Goal: Information Seeking & Learning: Learn about a topic

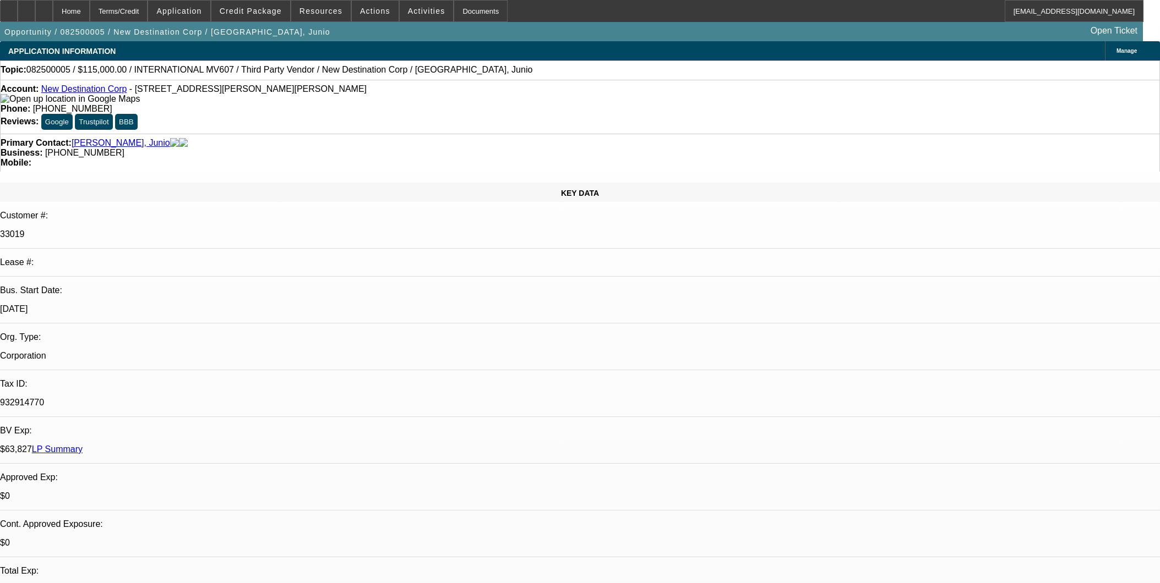
select select "0"
select select "2"
select select "0.1"
select select "4"
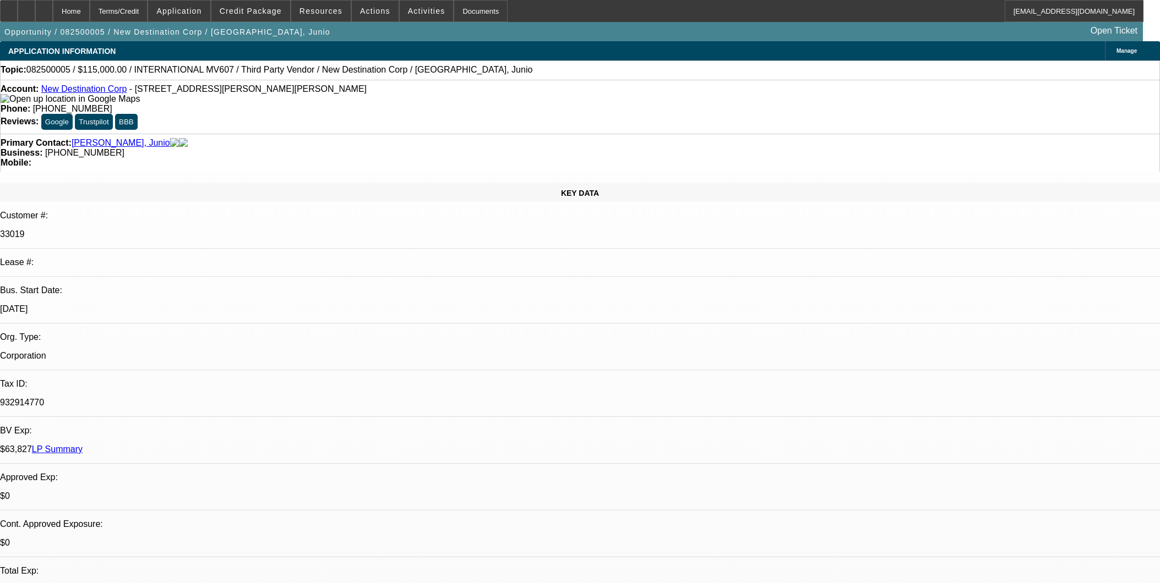
select select "0"
select select "2"
select select "0.1"
select select "4"
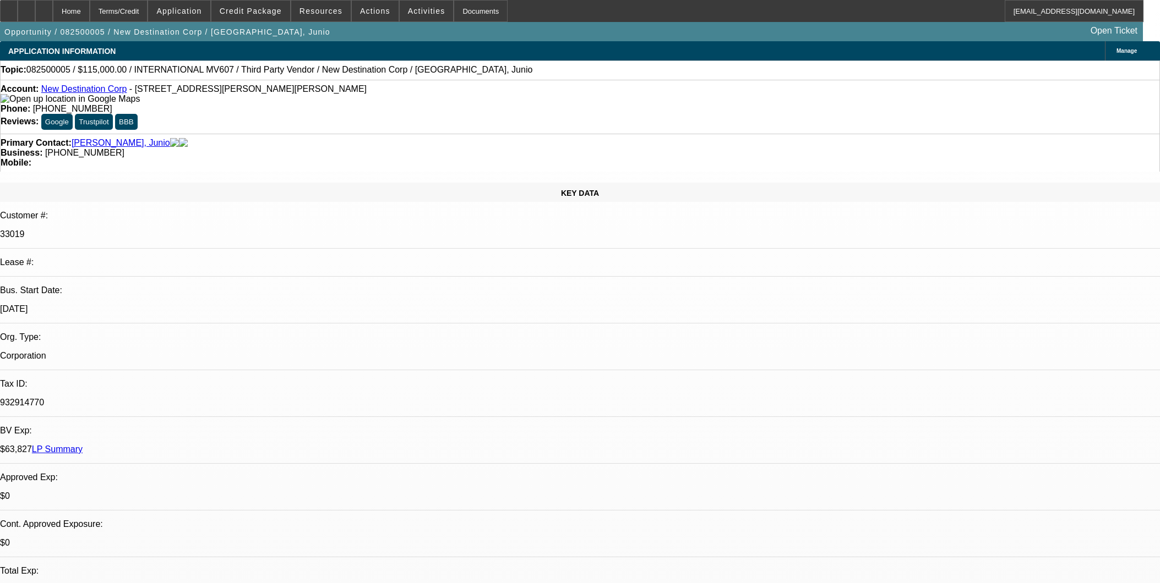
select select "2"
select select "0.1"
select select "4"
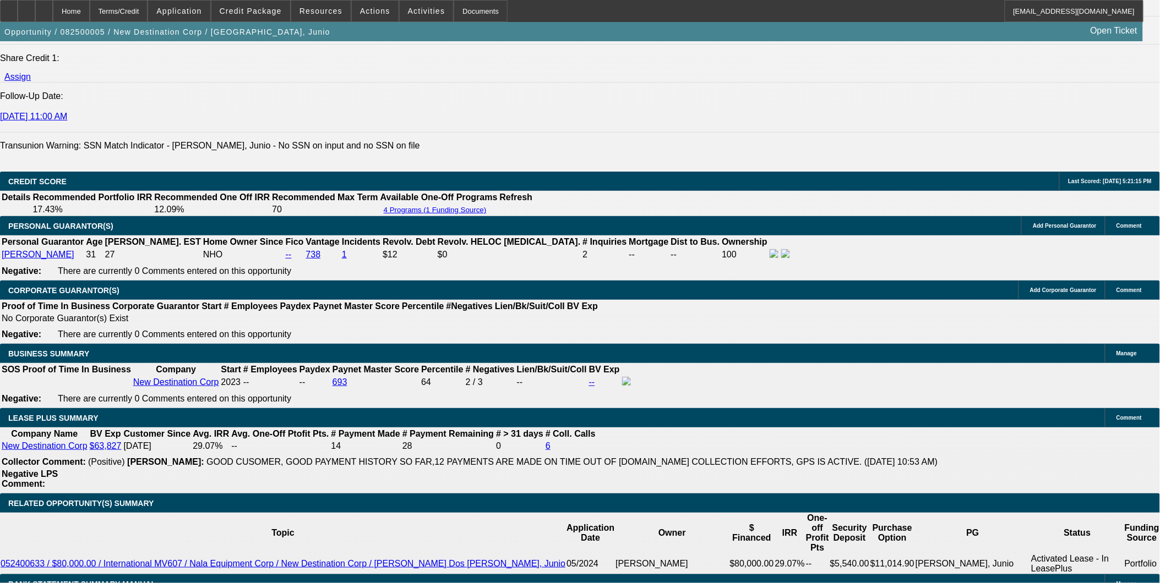
scroll to position [1651, 0]
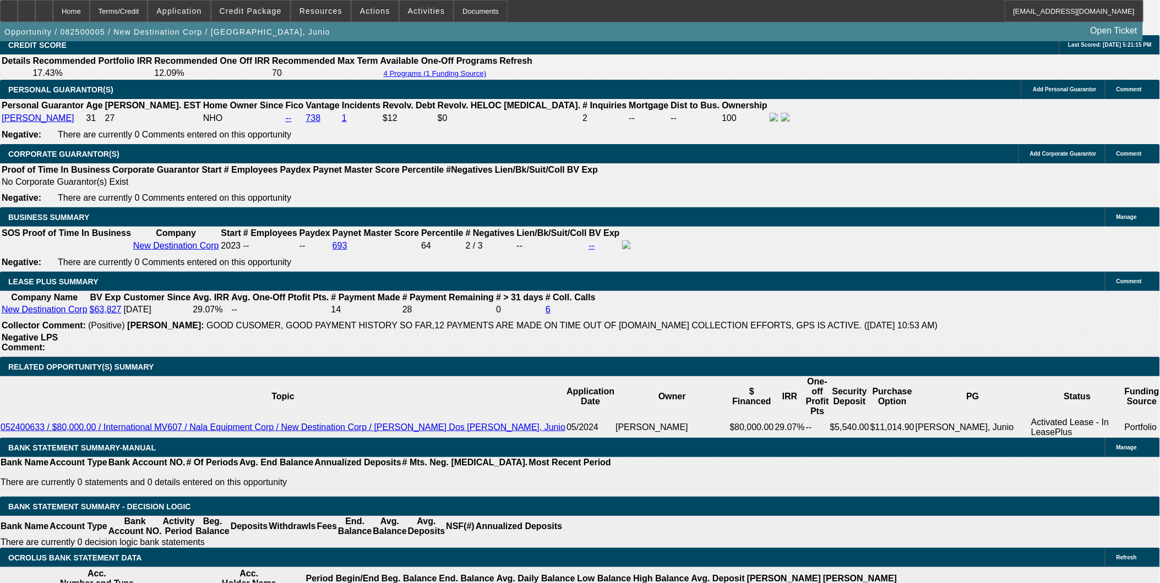
scroll to position [1712, 0]
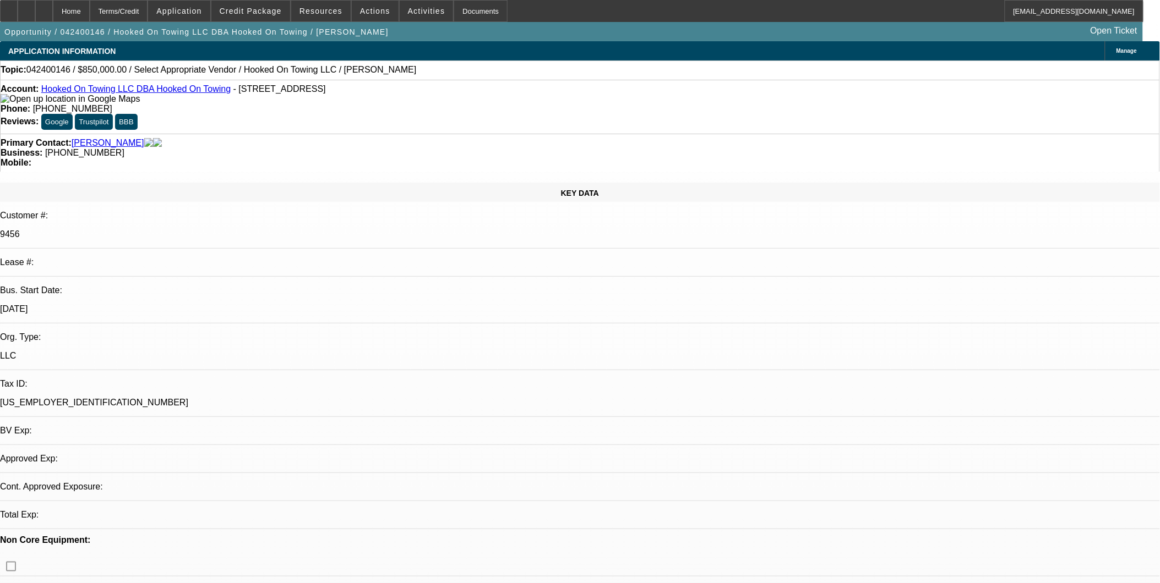
select select "0"
select select "2"
select select "0.1"
select select "1"
select select "2"
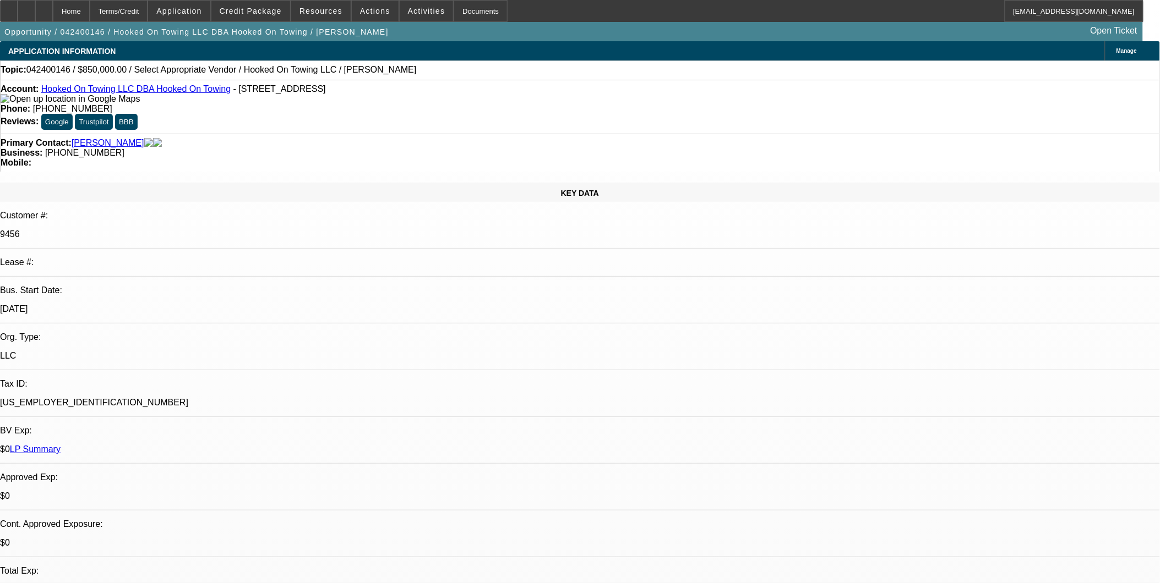
select select "4"
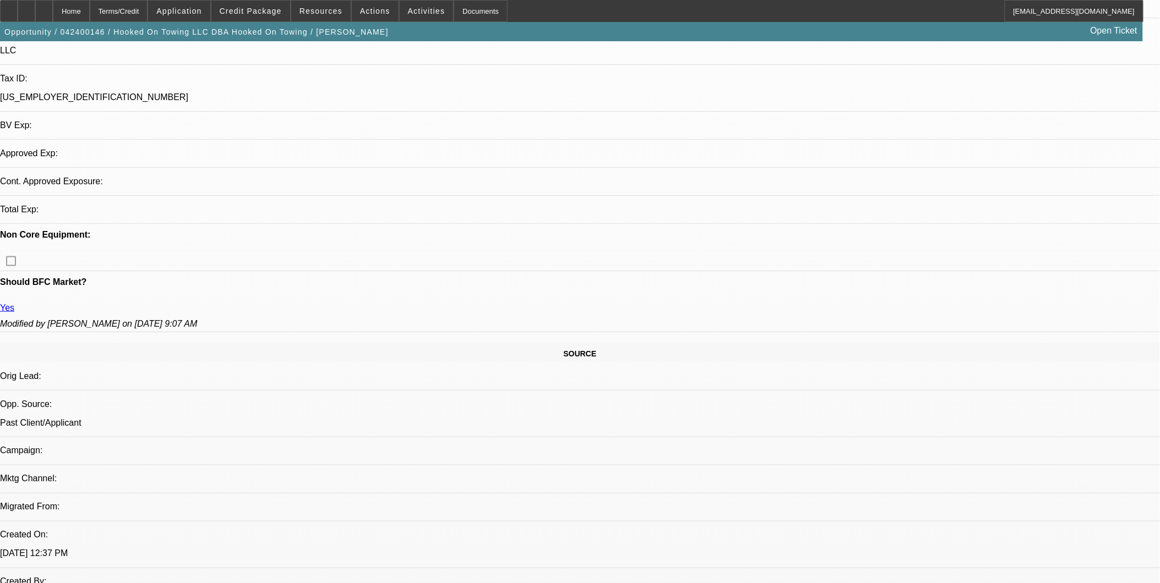
select select "0"
select select "2"
select select "0.1"
select select "4"
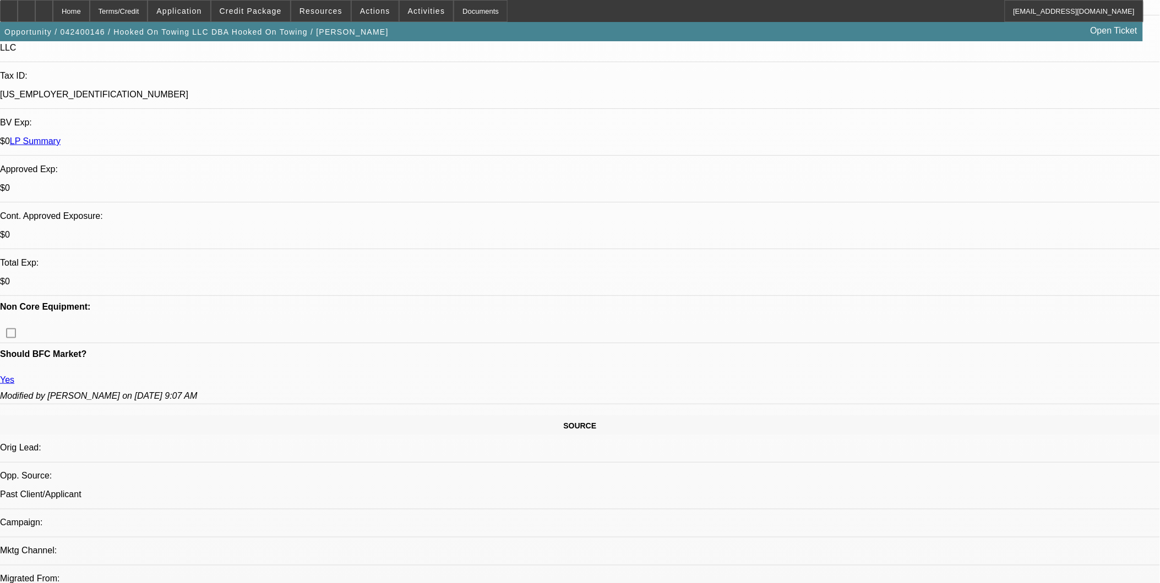
scroll to position [305, 0]
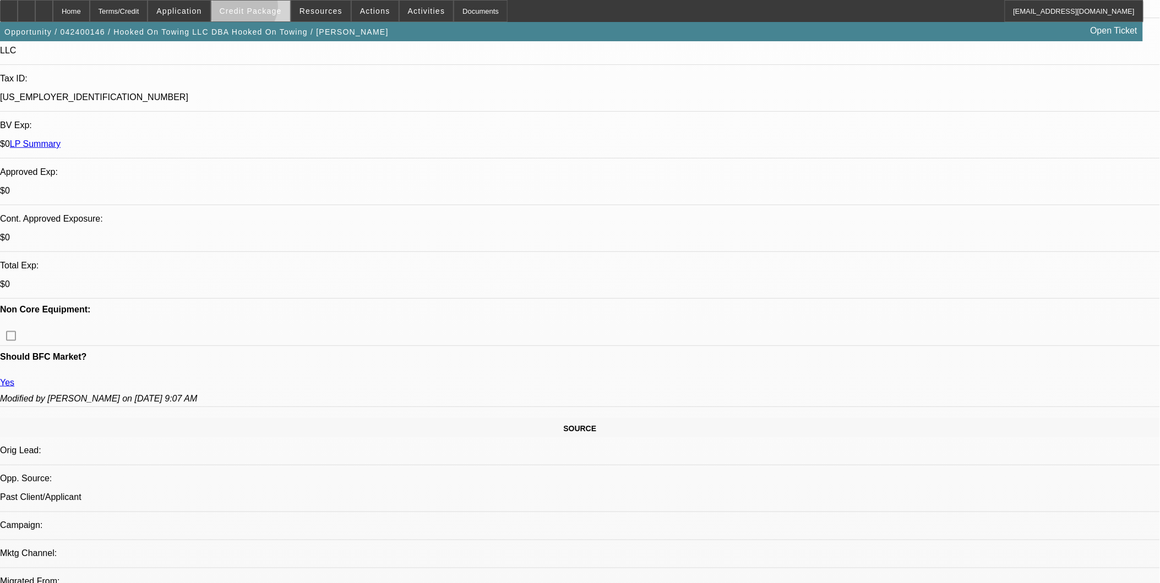
click at [260, 9] on span "Credit Package" at bounding box center [251, 11] width 62 height 9
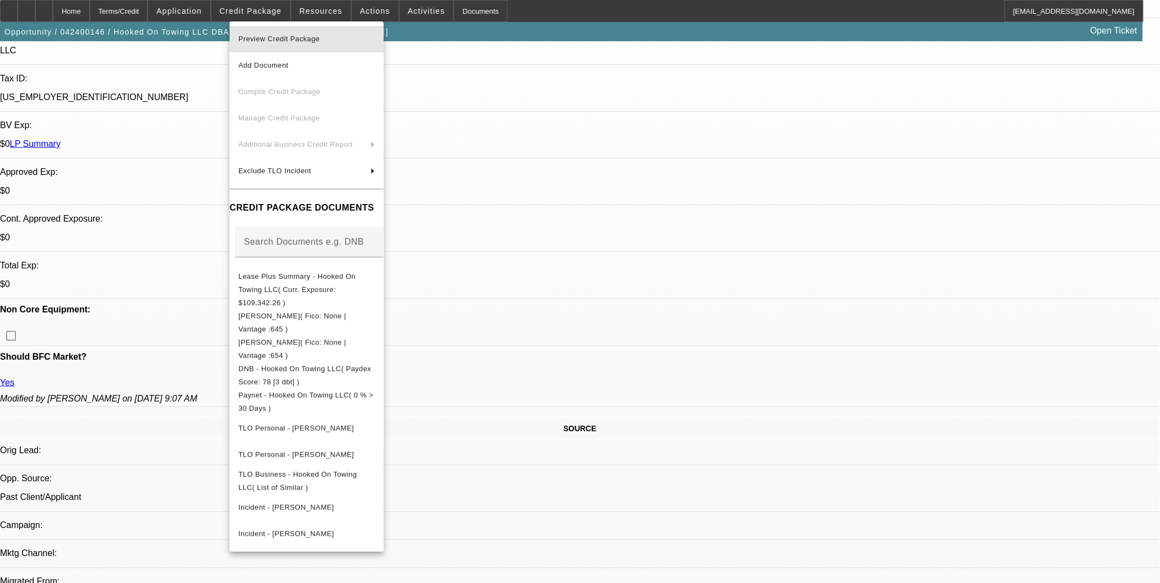
click at [282, 41] on span "Preview Credit Package" at bounding box center [278, 39] width 81 height 8
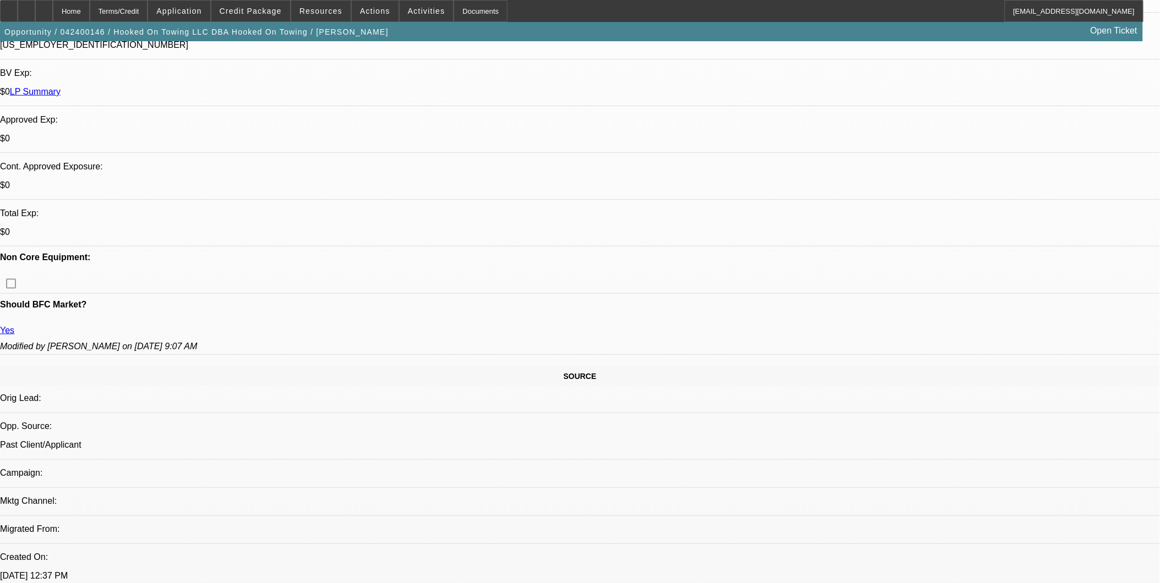
scroll to position [428, 0]
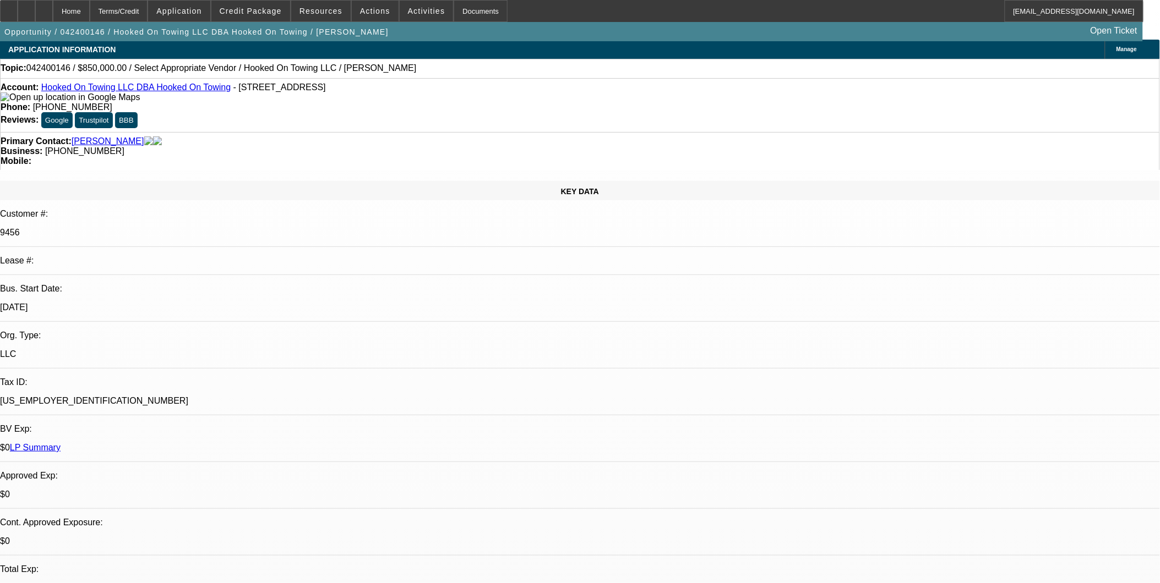
scroll to position [0, 0]
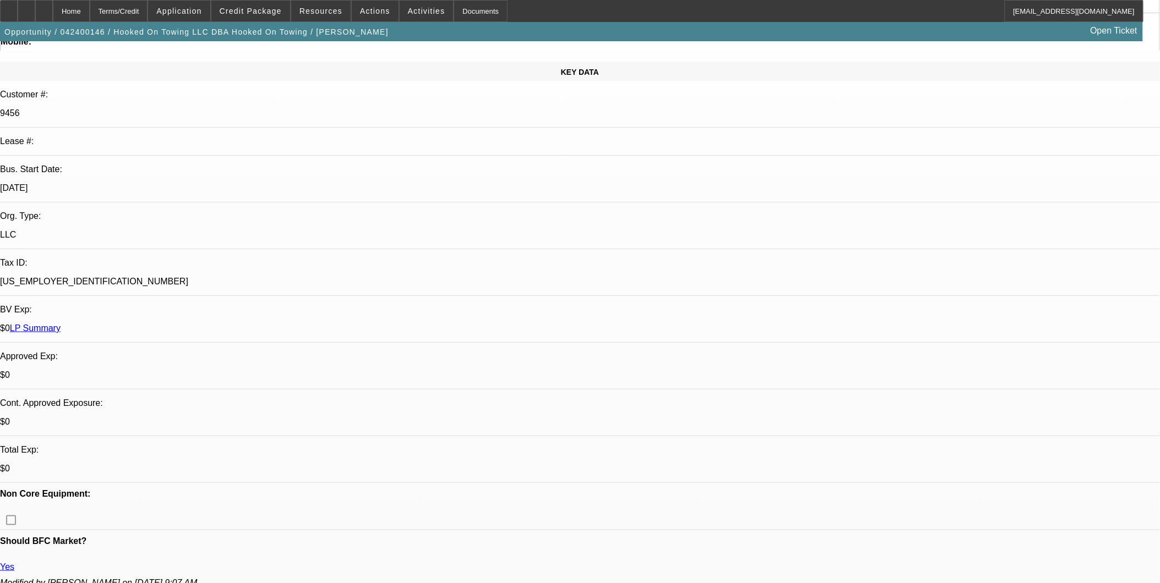
scroll to position [122, 0]
click at [271, 3] on span at bounding box center [250, 11] width 79 height 26
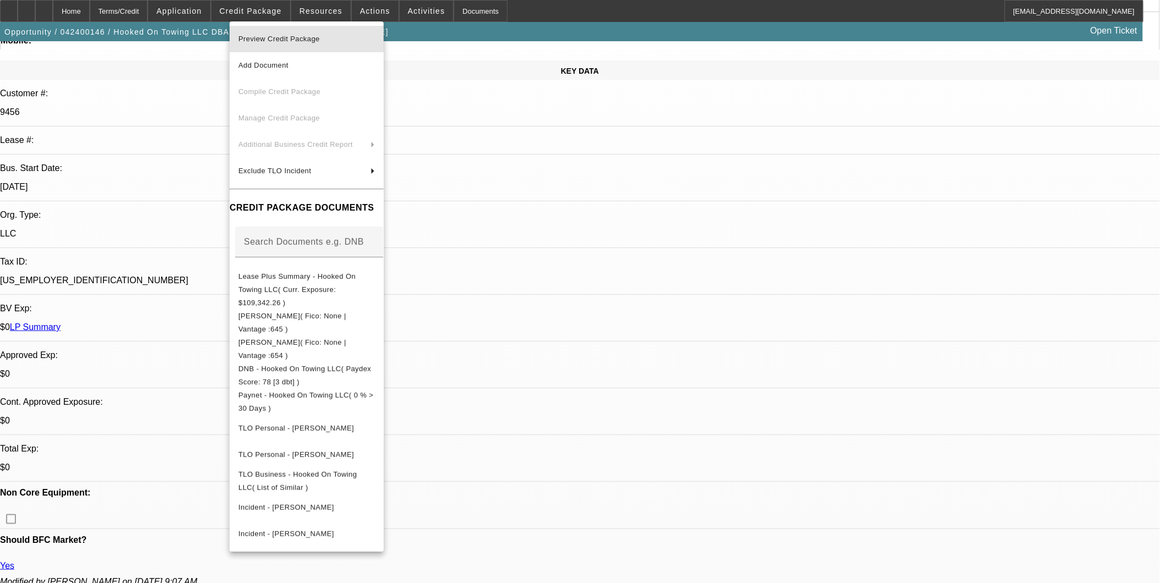
click at [267, 44] on span "Preview Credit Package" at bounding box center [306, 38] width 136 height 13
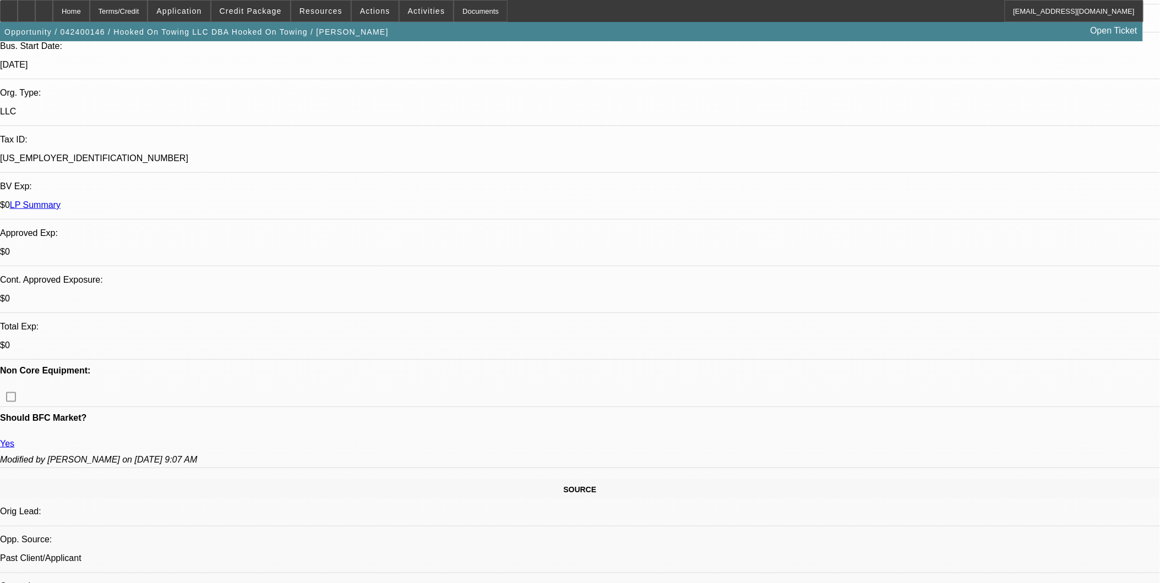
scroll to position [61, 0]
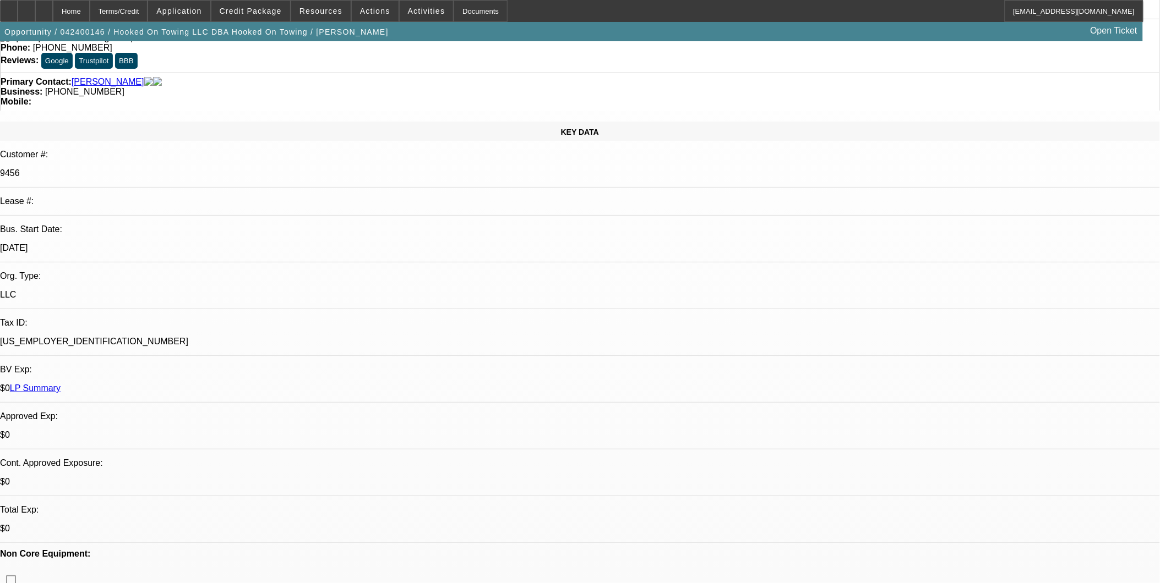
click at [270, 9] on span "Credit Package" at bounding box center [251, 11] width 62 height 9
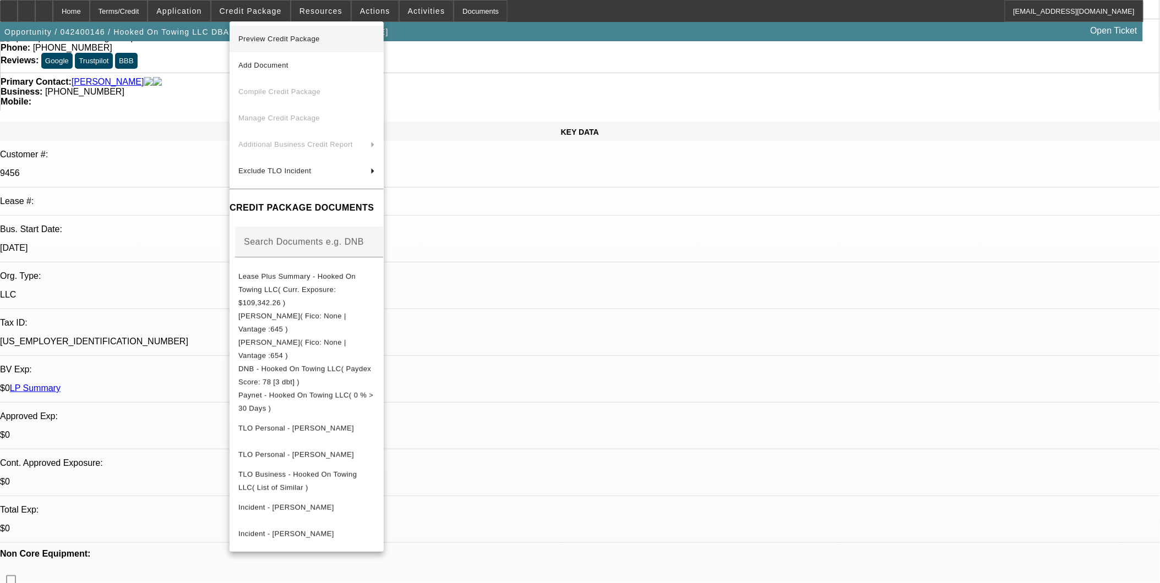
click at [278, 42] on span "Preview Credit Package" at bounding box center [306, 38] width 136 height 13
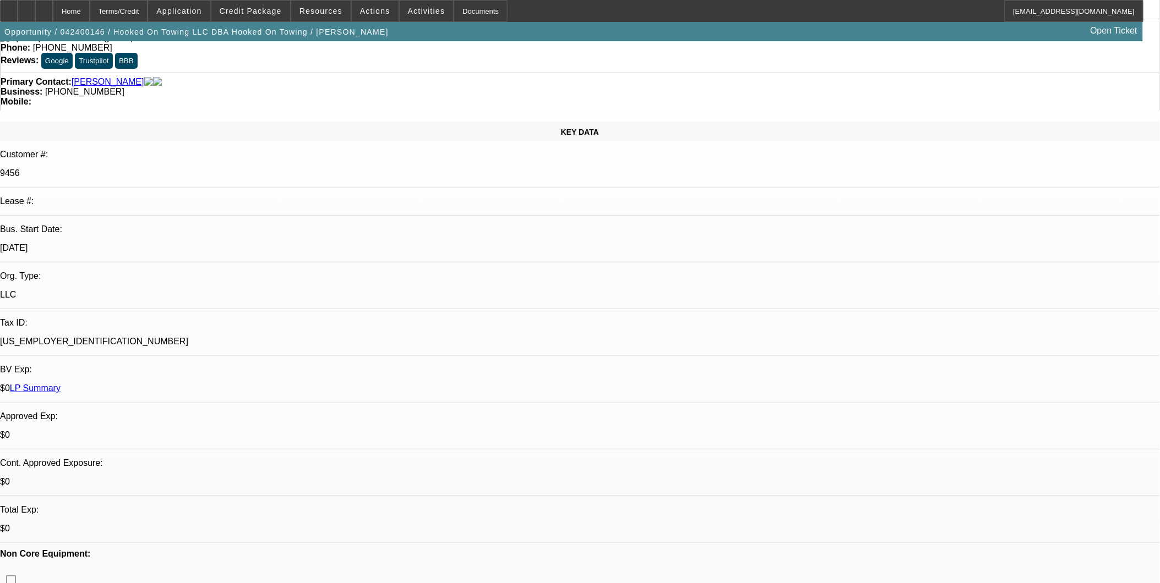
drag, startPoint x: 398, startPoint y: 259, endPoint x: 386, endPoint y: 277, distance: 22.6
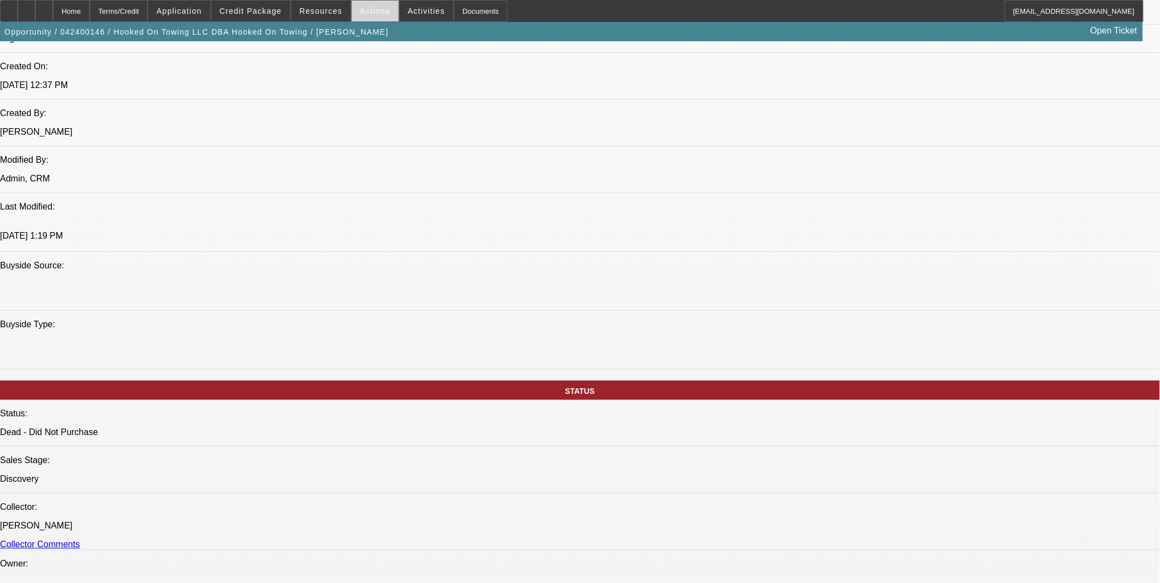
scroll to position [978, 0]
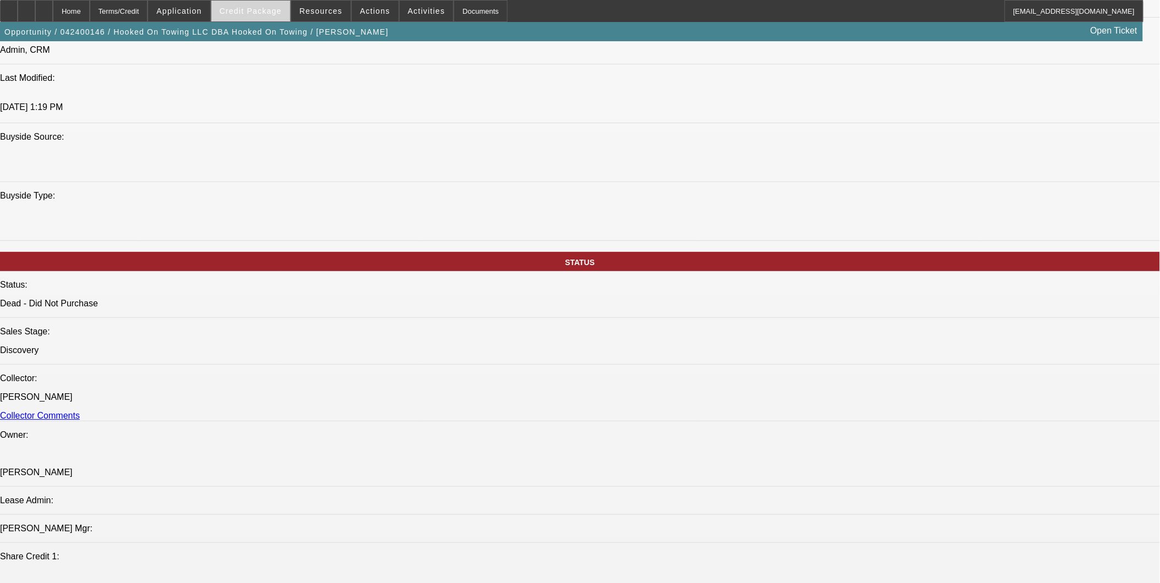
click at [263, 12] on span "Credit Package" at bounding box center [251, 11] width 62 height 9
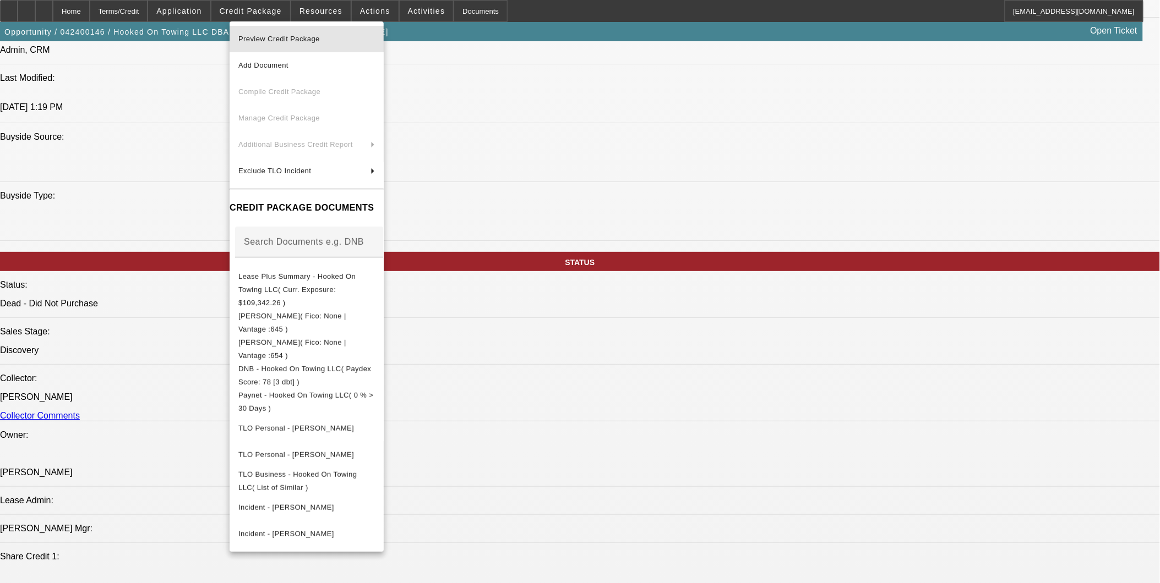
click at [283, 36] on span "Preview Credit Package" at bounding box center [278, 39] width 81 height 8
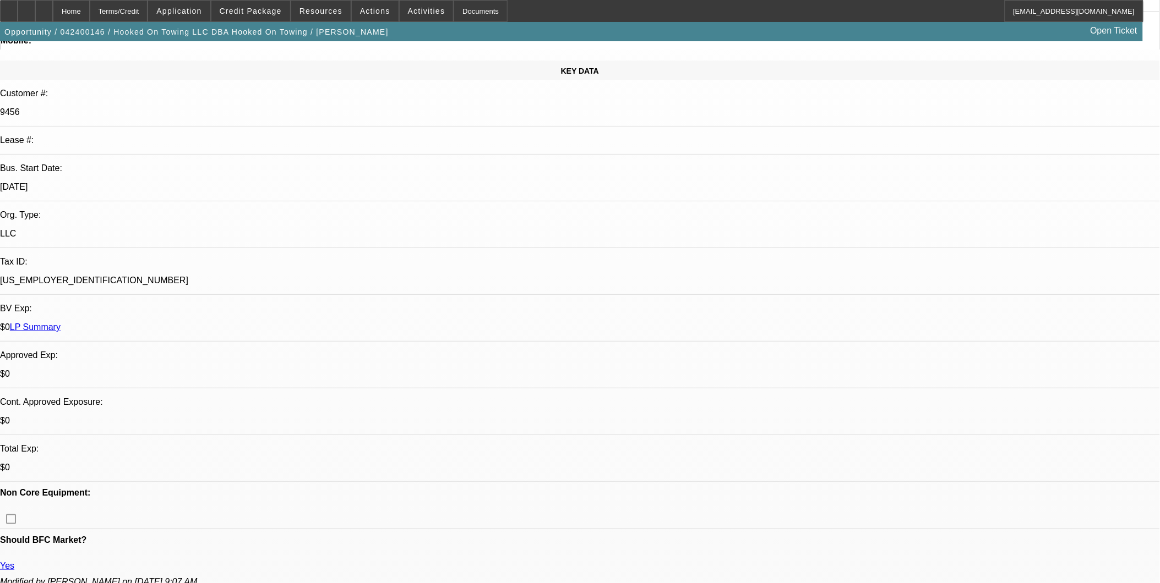
scroll to position [57, 0]
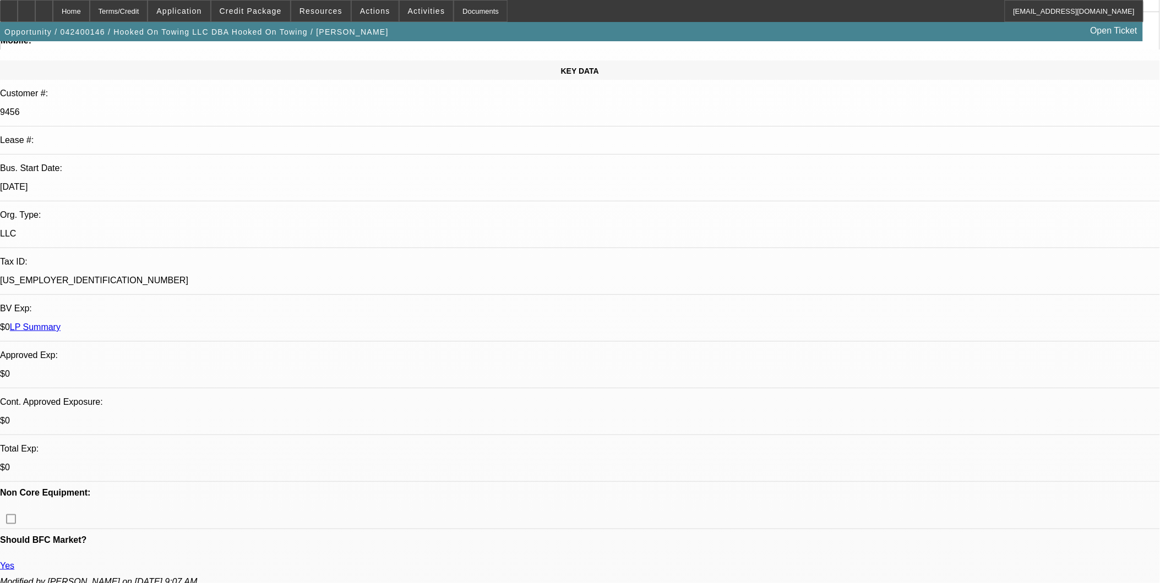
scroll to position [0, 0]
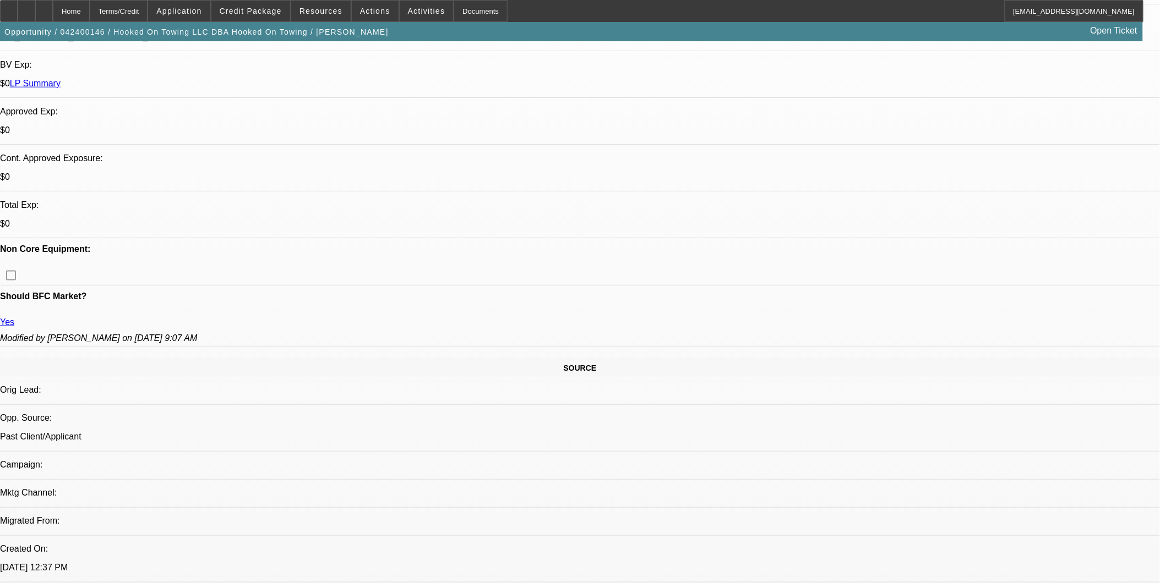
scroll to position [367, 0]
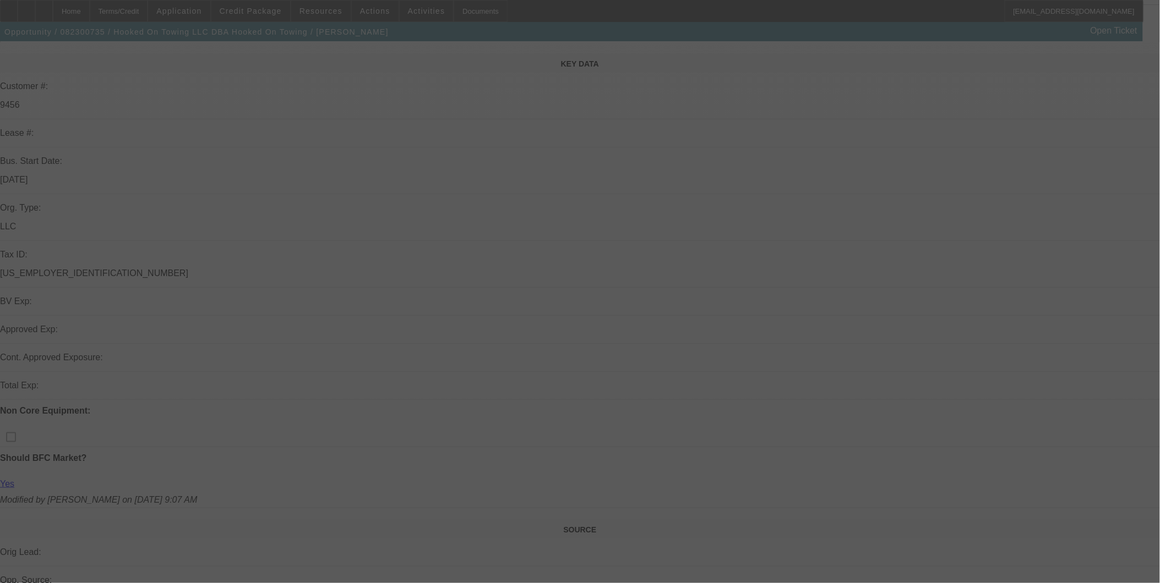
scroll to position [305, 0]
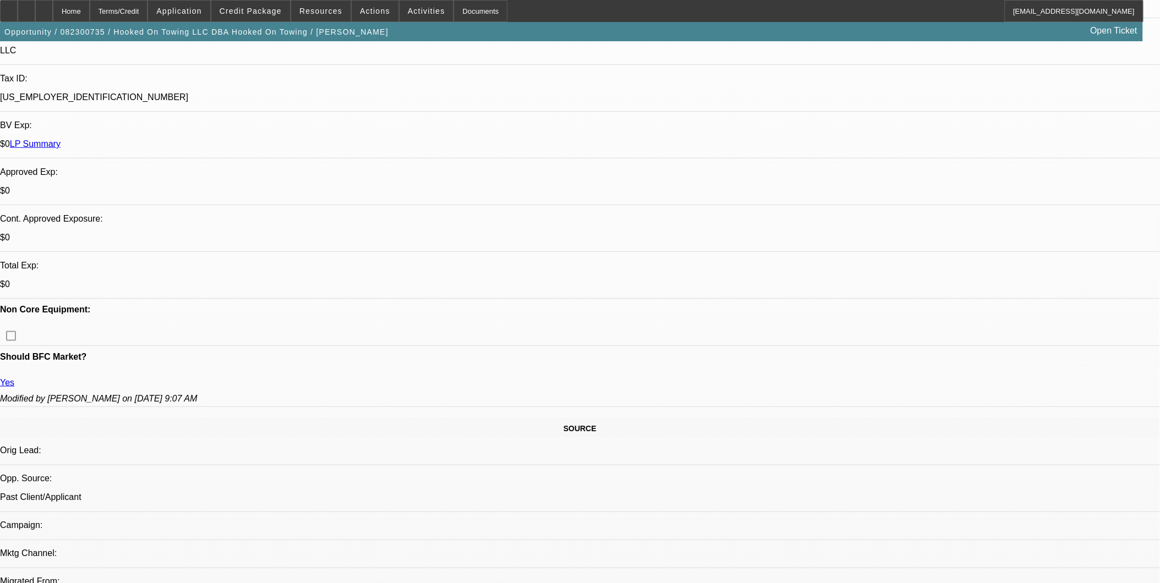
select select "0"
select select "0.1"
select select "0"
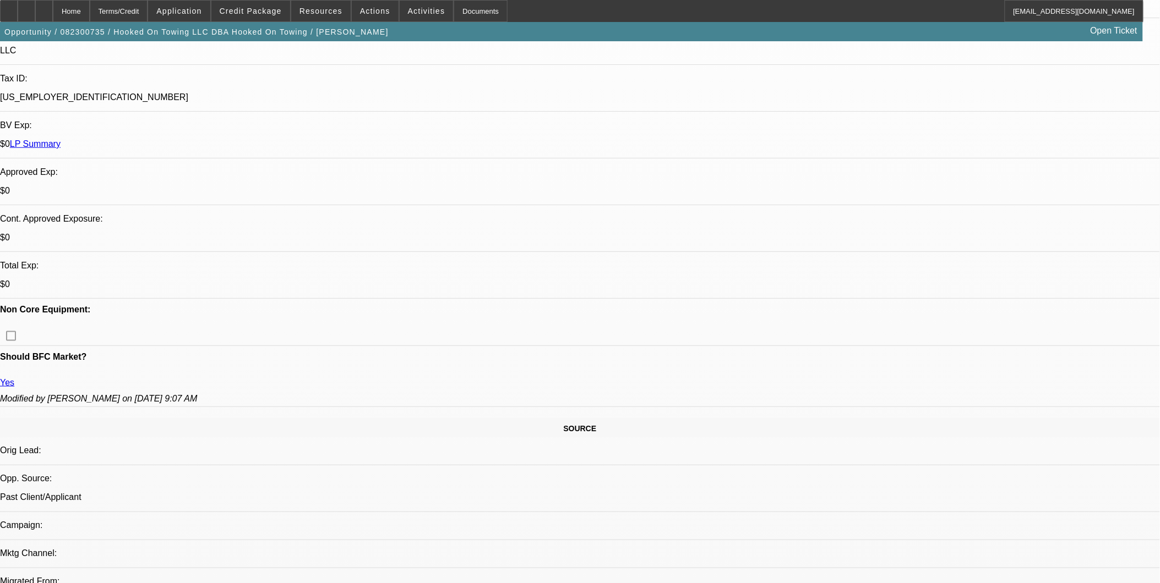
select select "0.1"
select select "0"
select select "0.1"
select select "0"
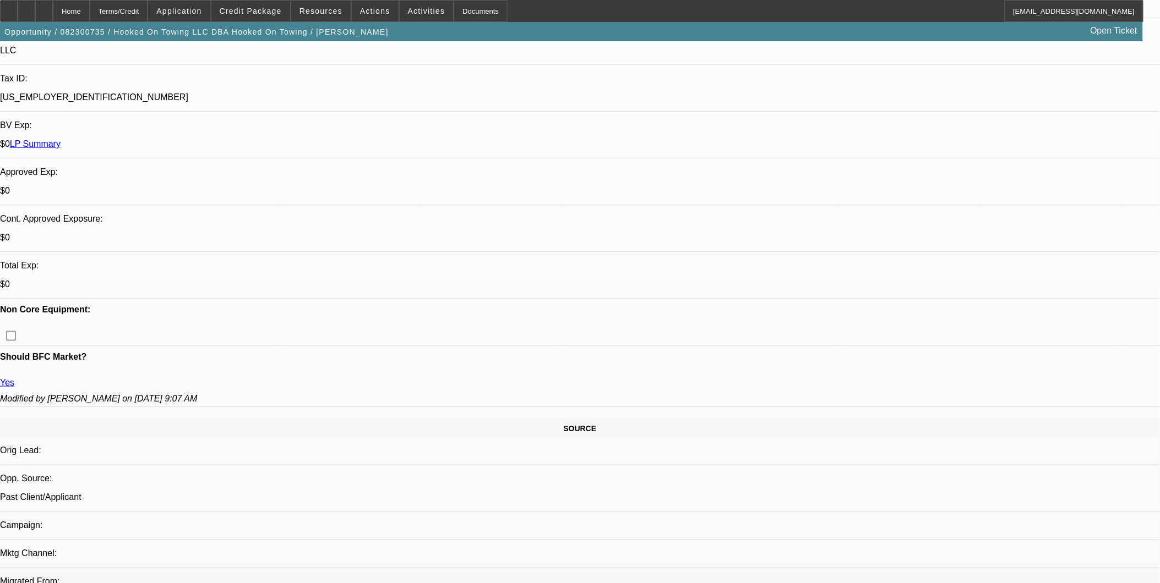
select select "0"
select select "0.1"
select select "1"
select select "3"
select select "4"
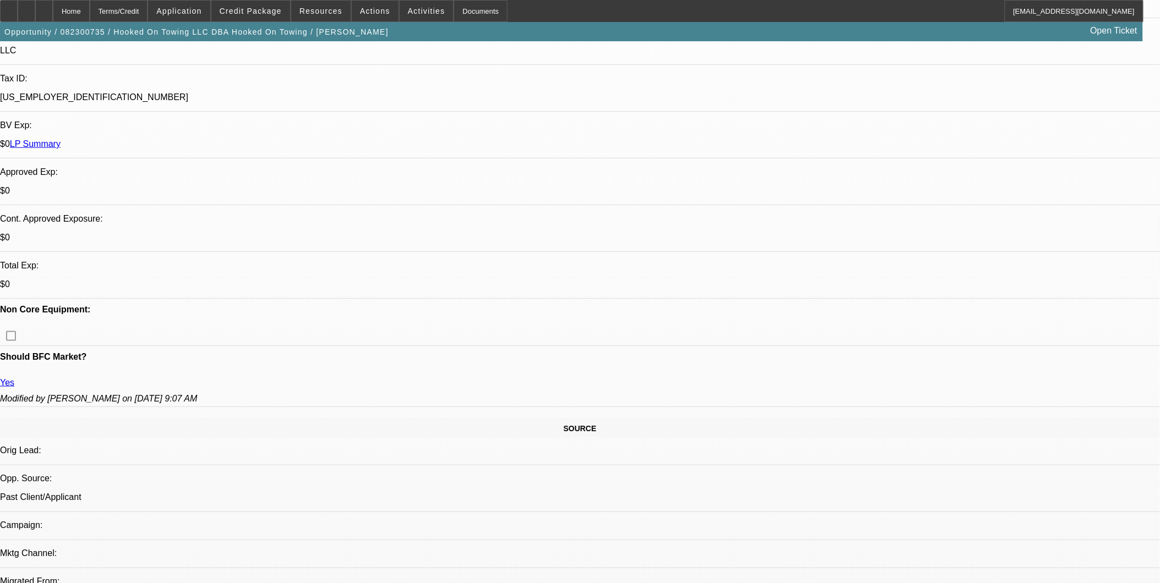
select select "1"
select select "3"
select select "4"
select select "1"
select select "3"
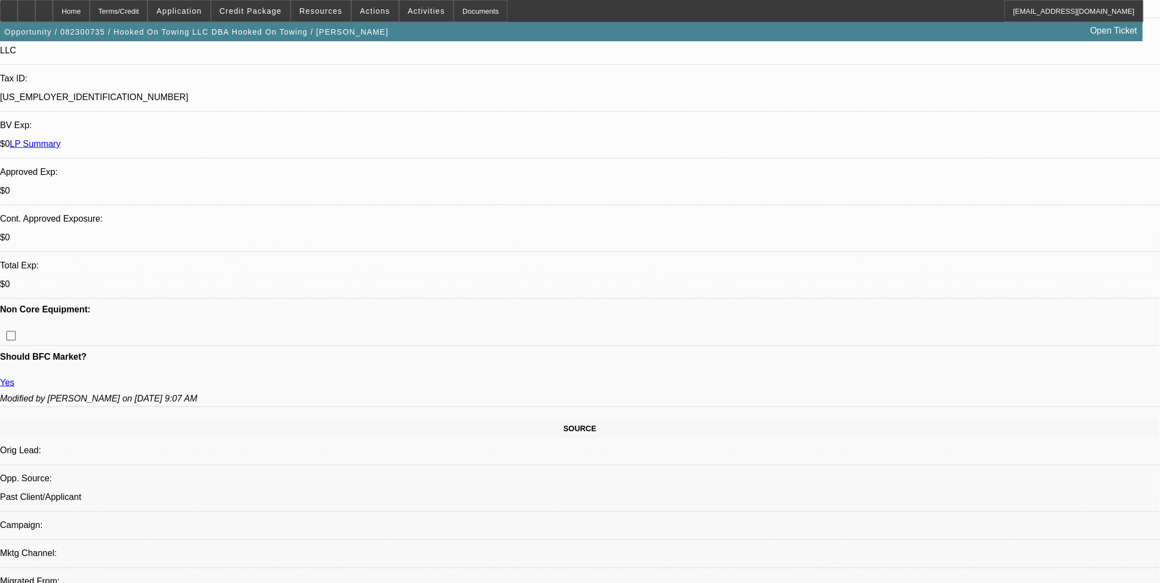
select select "4"
select select "1"
select select "3"
select select "4"
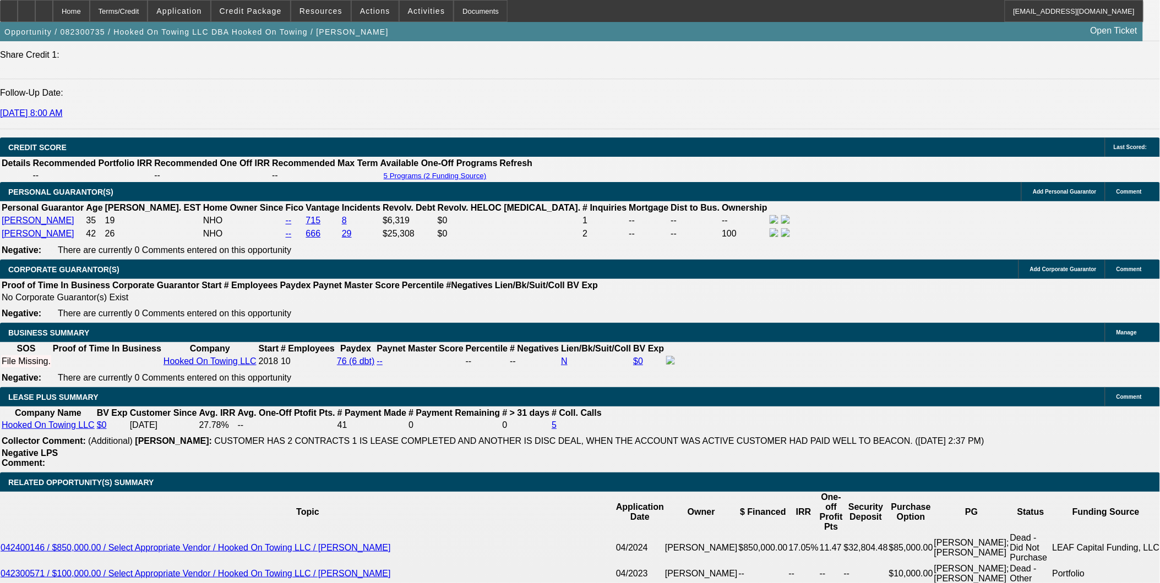
scroll to position [1467, 0]
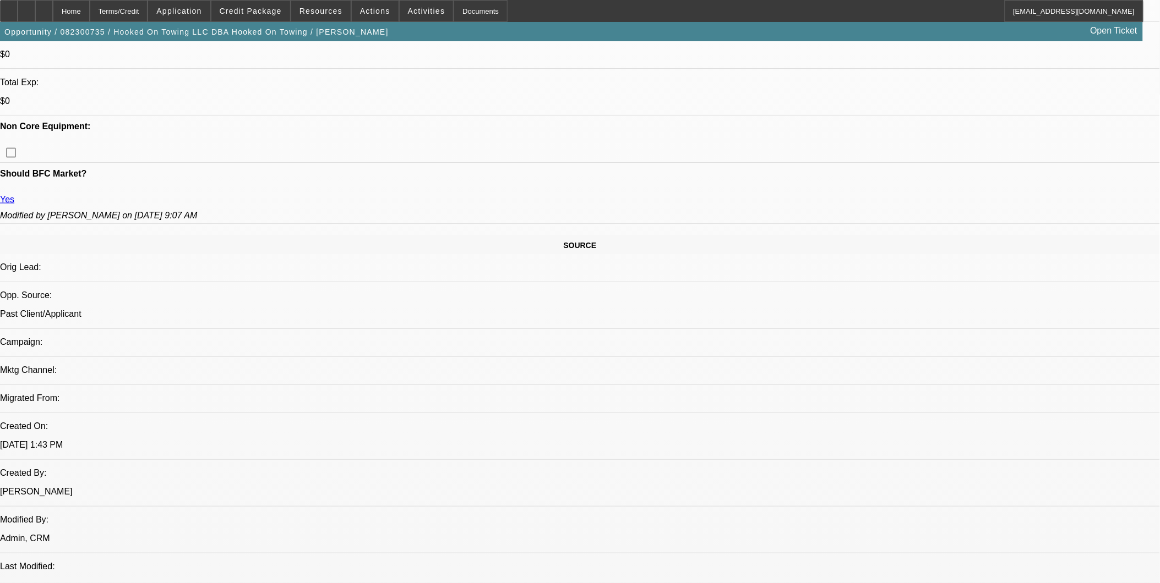
scroll to position [183, 0]
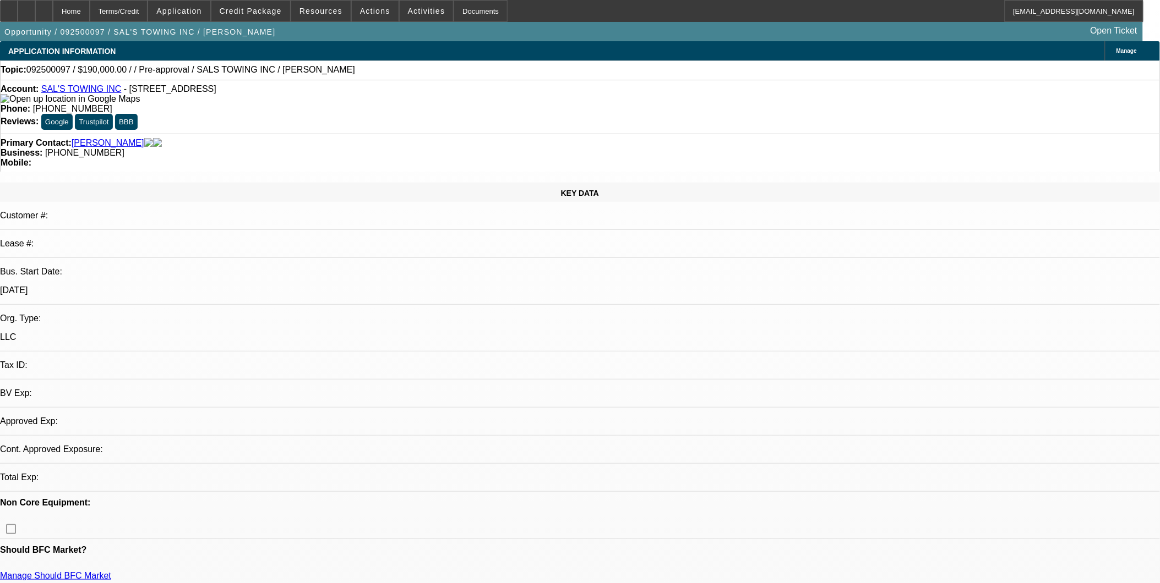
select select "0"
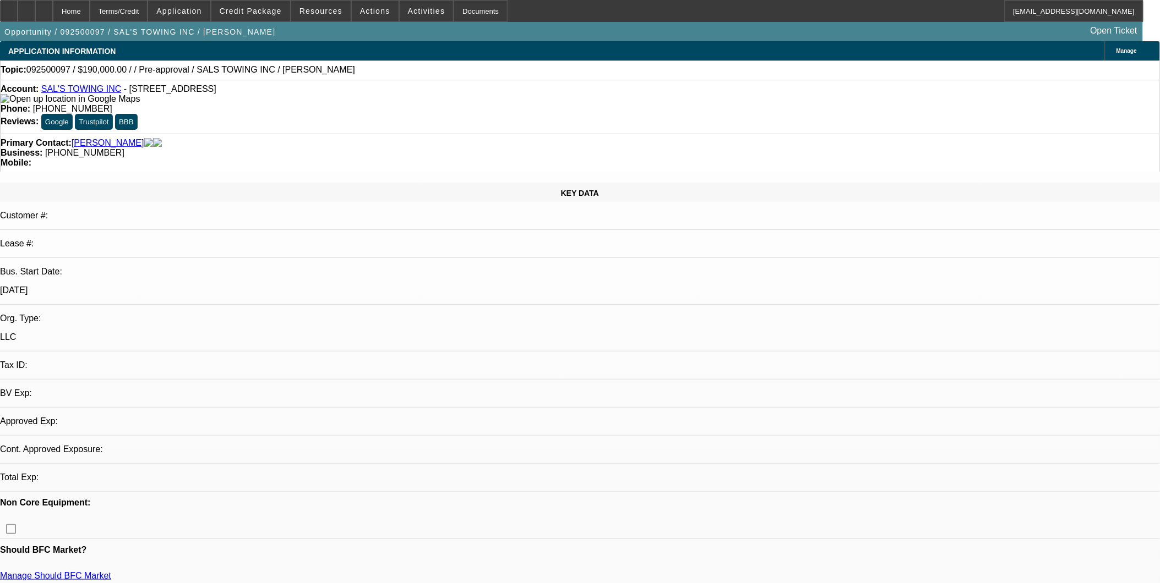
select select "0.1"
select select "1"
select select "2"
select select "6"
select select "1"
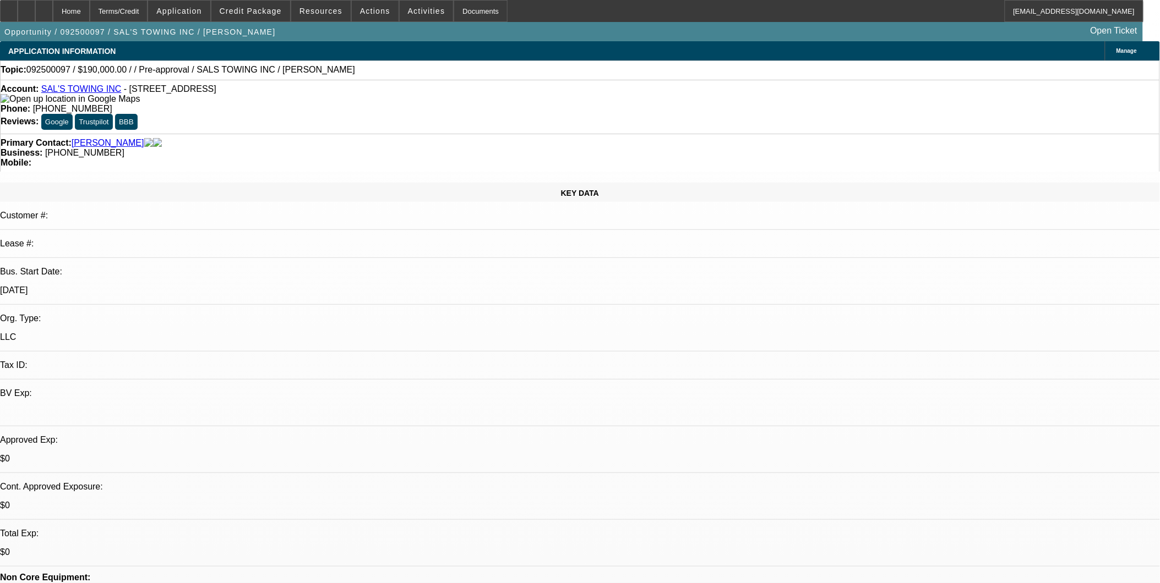
select select "1"
select select "4"
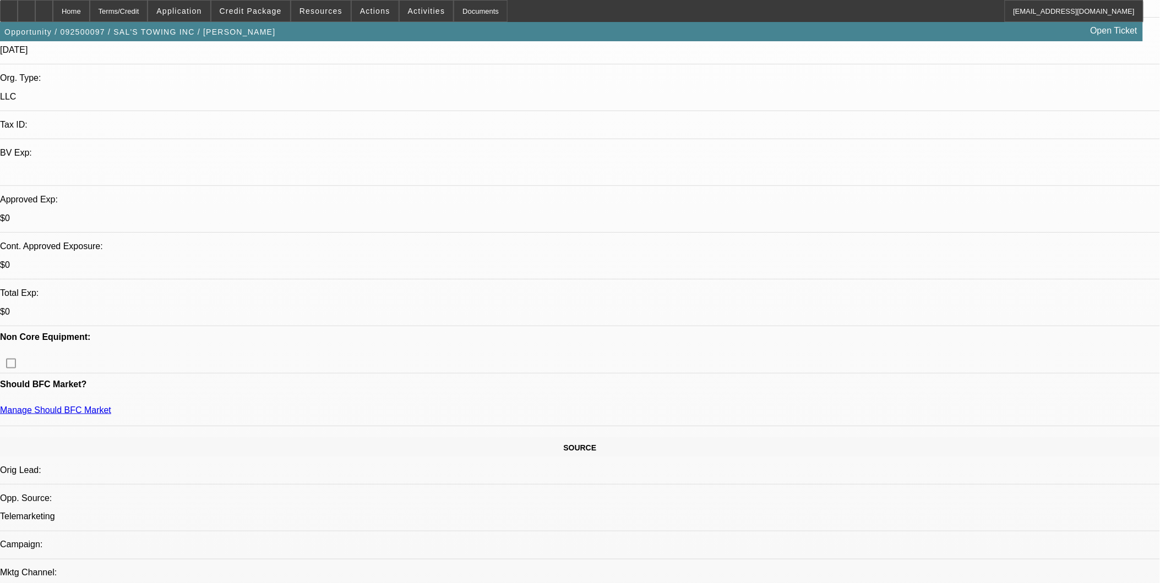
scroll to position [61, 0]
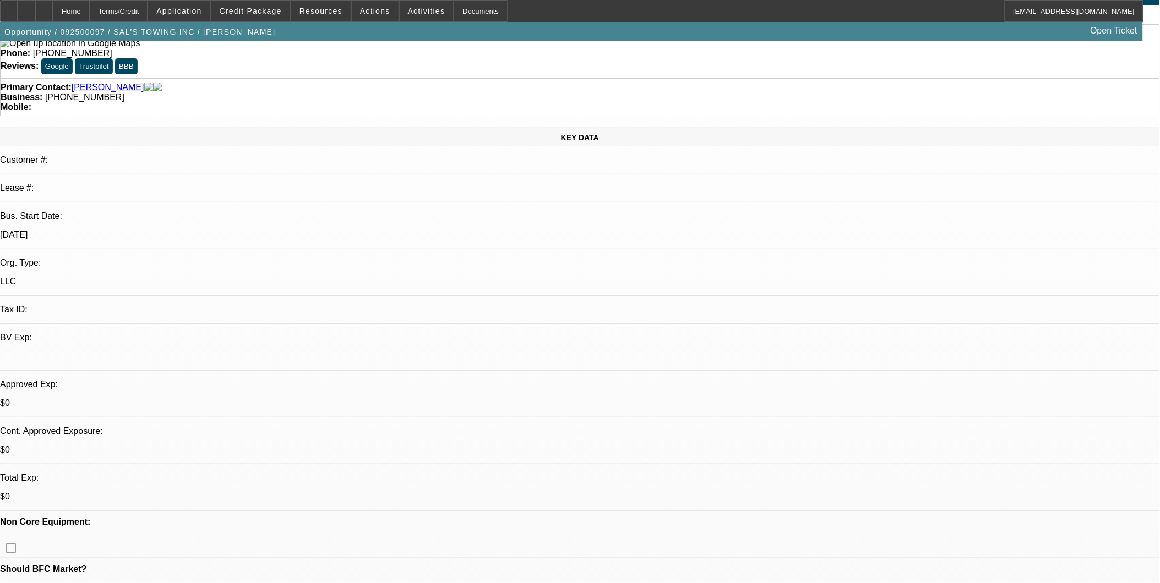
scroll to position [0, 0]
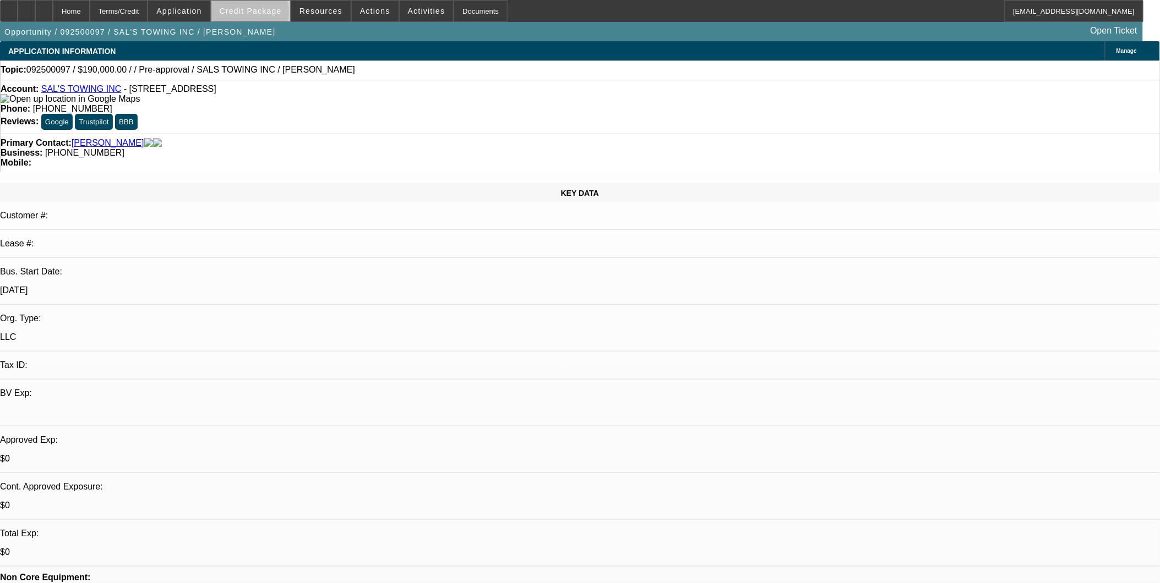
click at [267, 14] on span "Credit Package" at bounding box center [251, 11] width 62 height 9
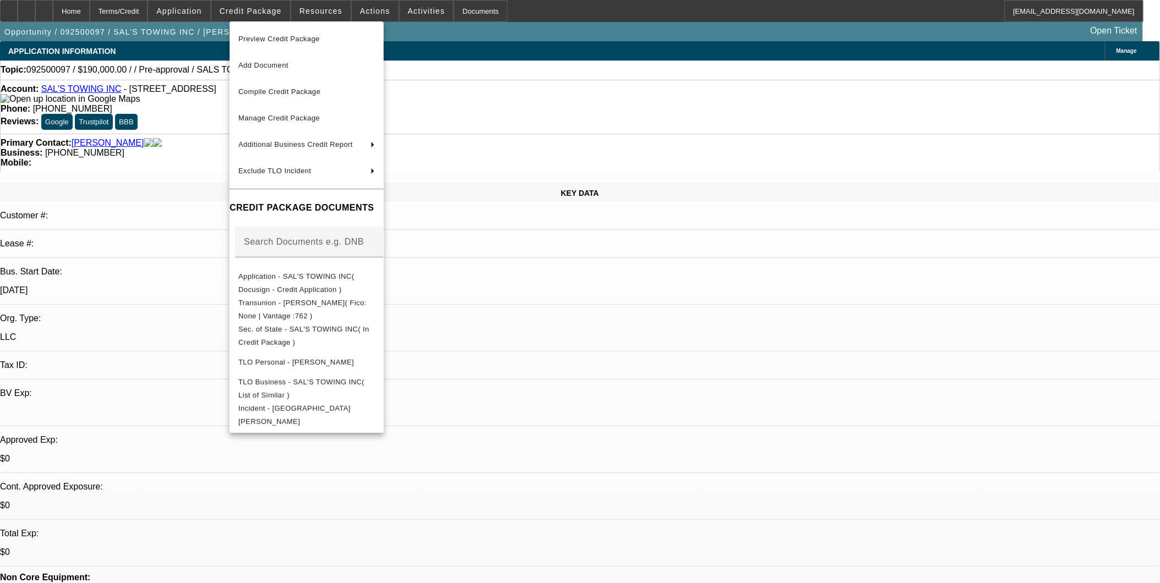
click at [565, 342] on div at bounding box center [580, 291] width 1160 height 583
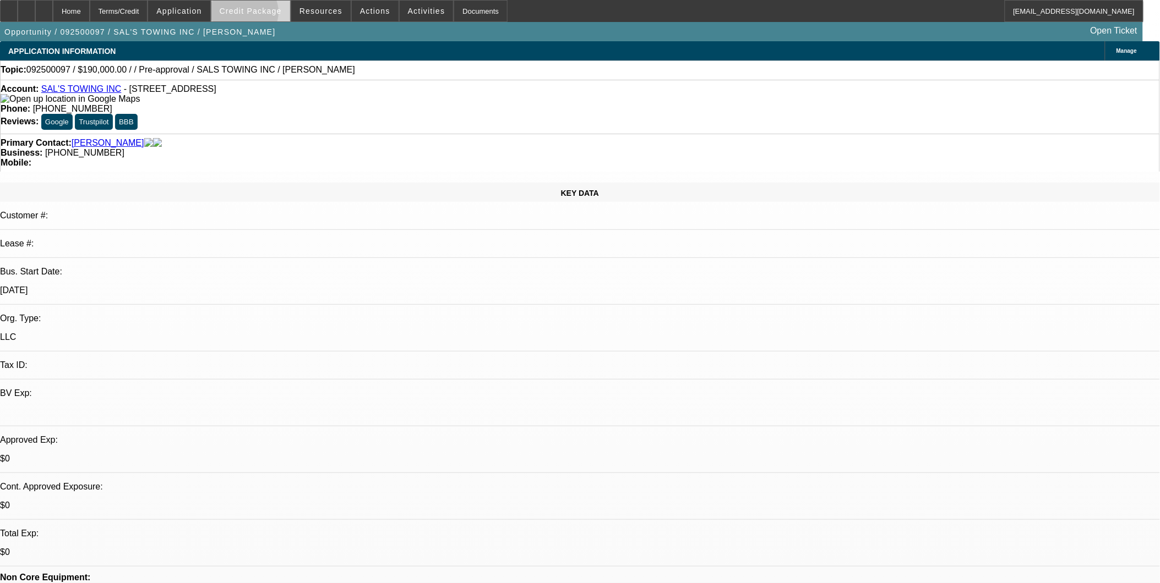
click at [260, 15] on span at bounding box center [250, 11] width 79 height 26
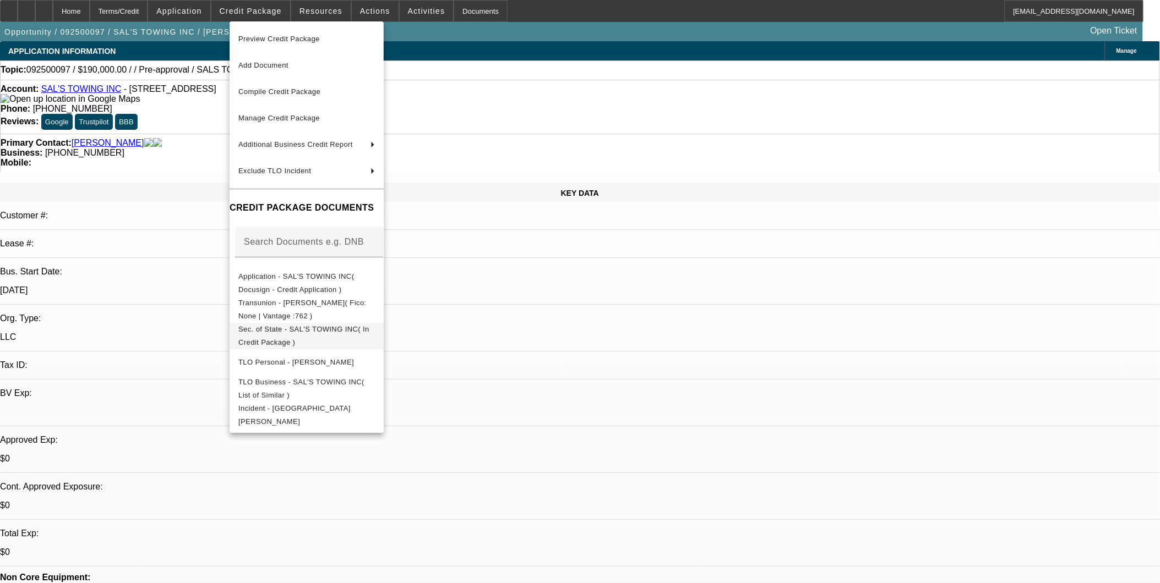
click at [369, 329] on span "Sec. of State - SAL'S TOWING INC( In Credit Package )" at bounding box center [303, 335] width 131 height 21
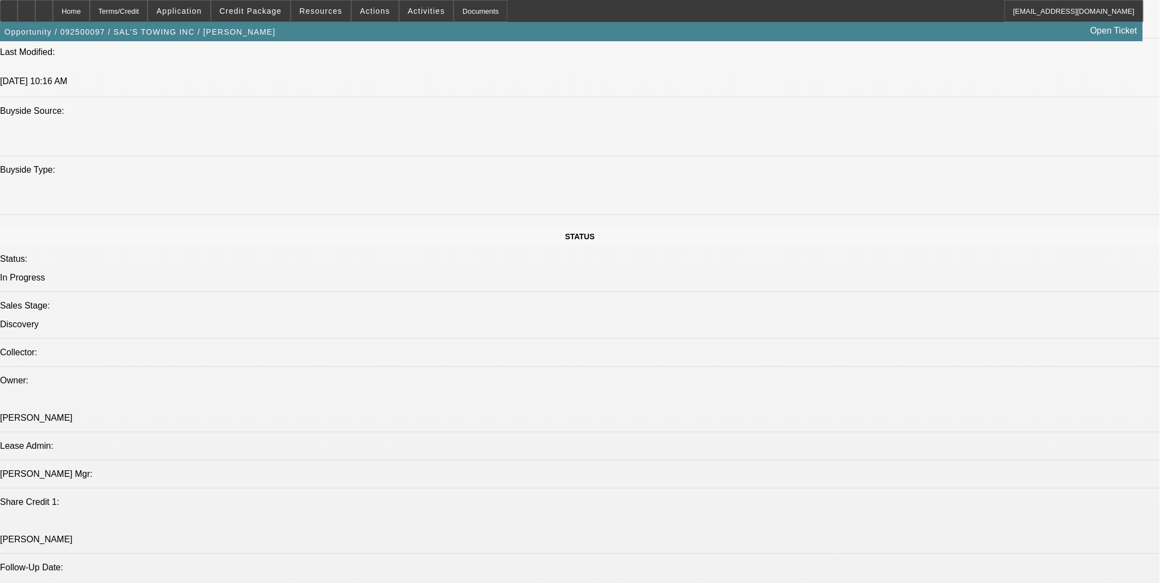
scroll to position [1101, 0]
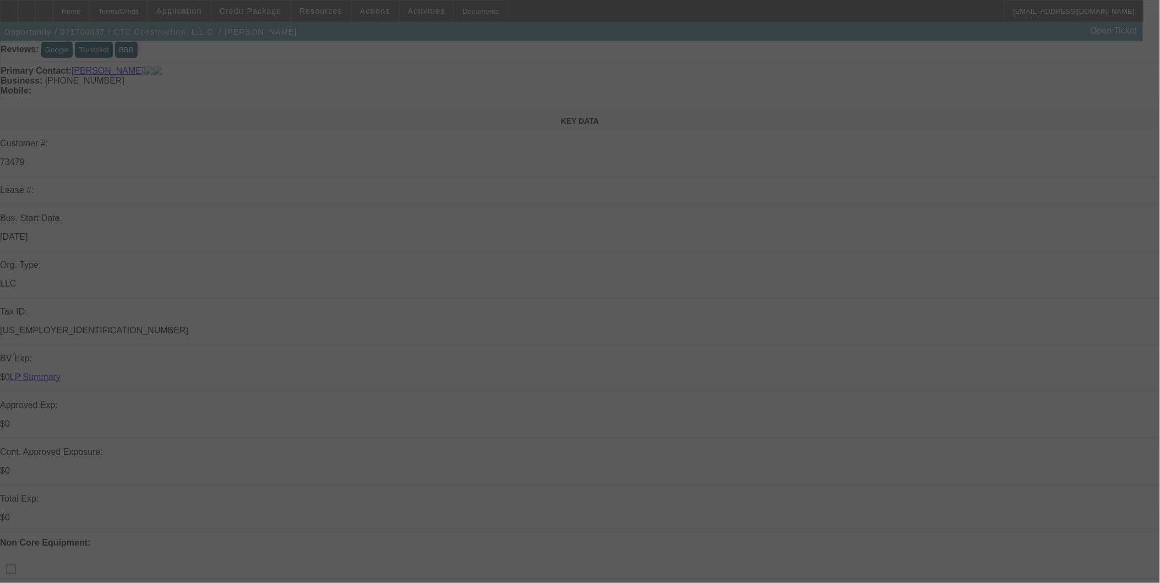
scroll to position [244, 0]
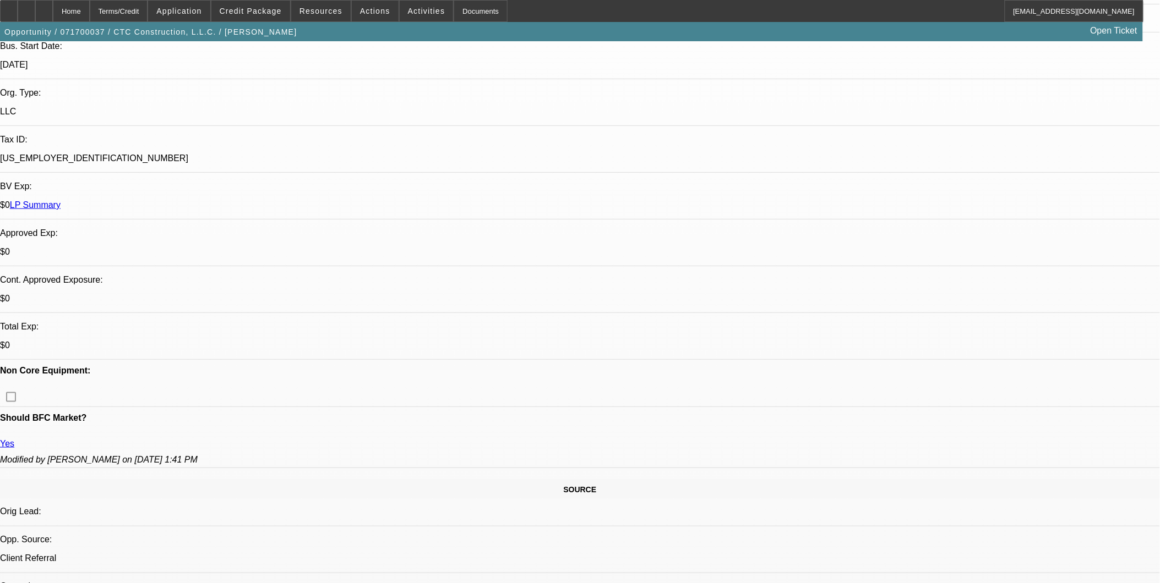
select select "0"
select select "0.1"
select select "0"
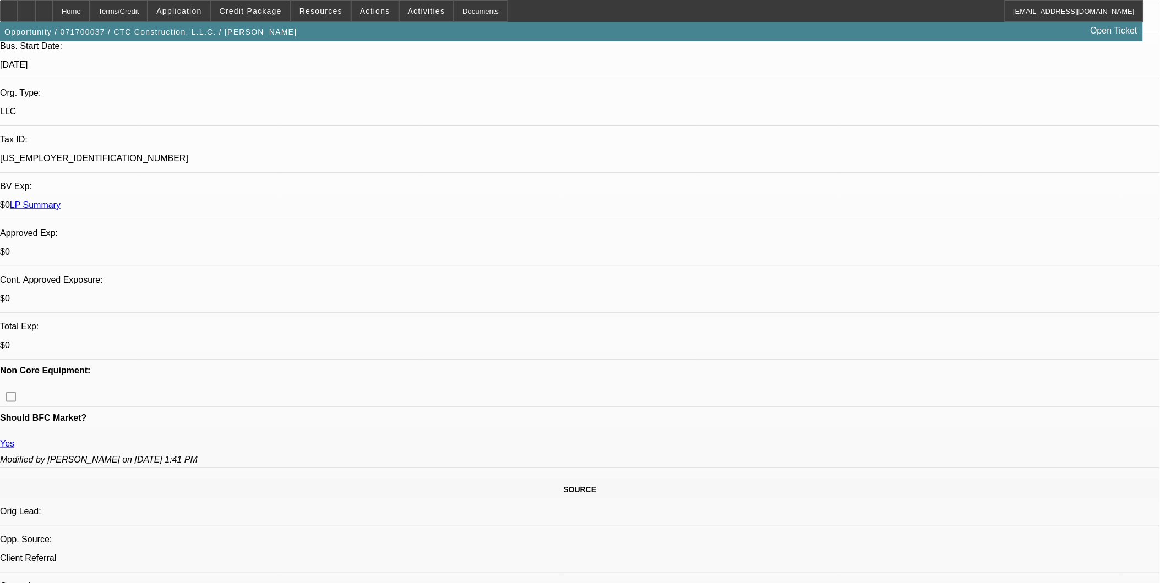
select select "0.1"
select select "0"
select select "0.1"
select select "1"
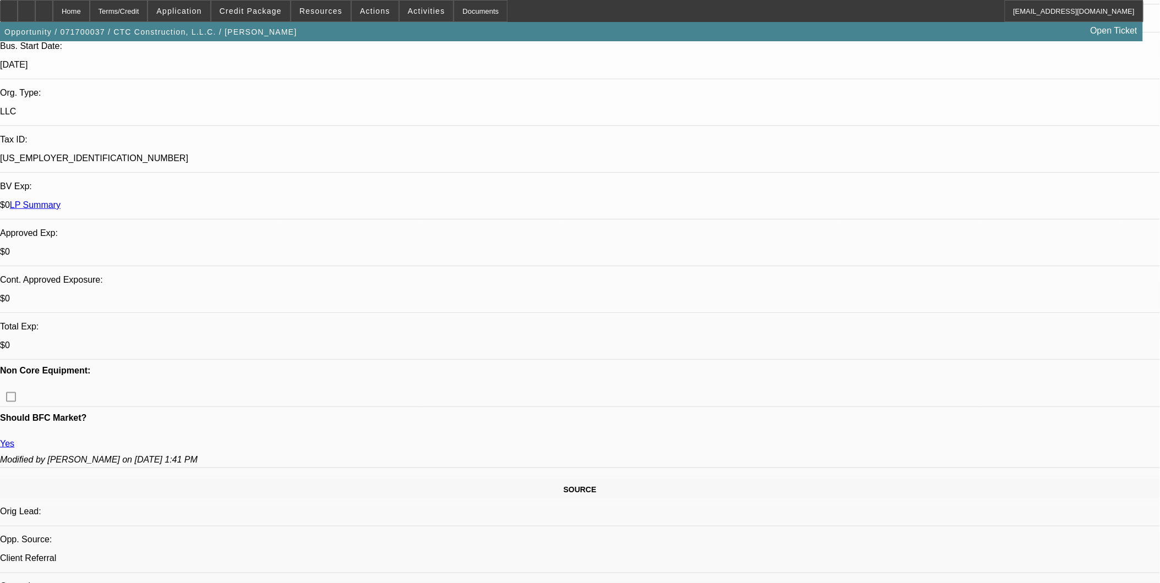
select select "1"
select select "4"
select select "1"
select select "4"
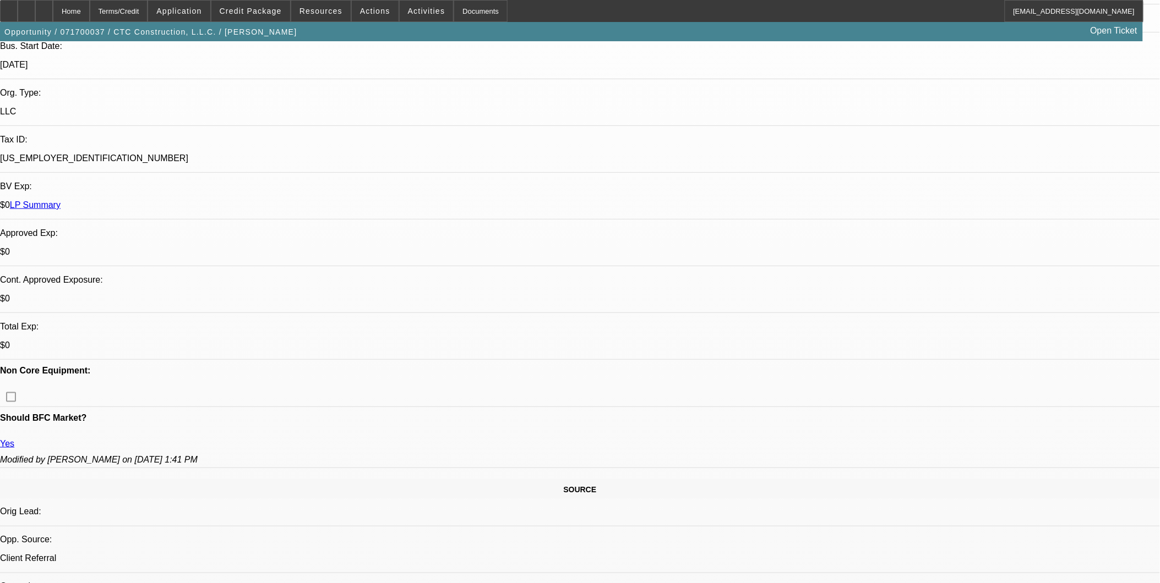
select select "1"
select select "4"
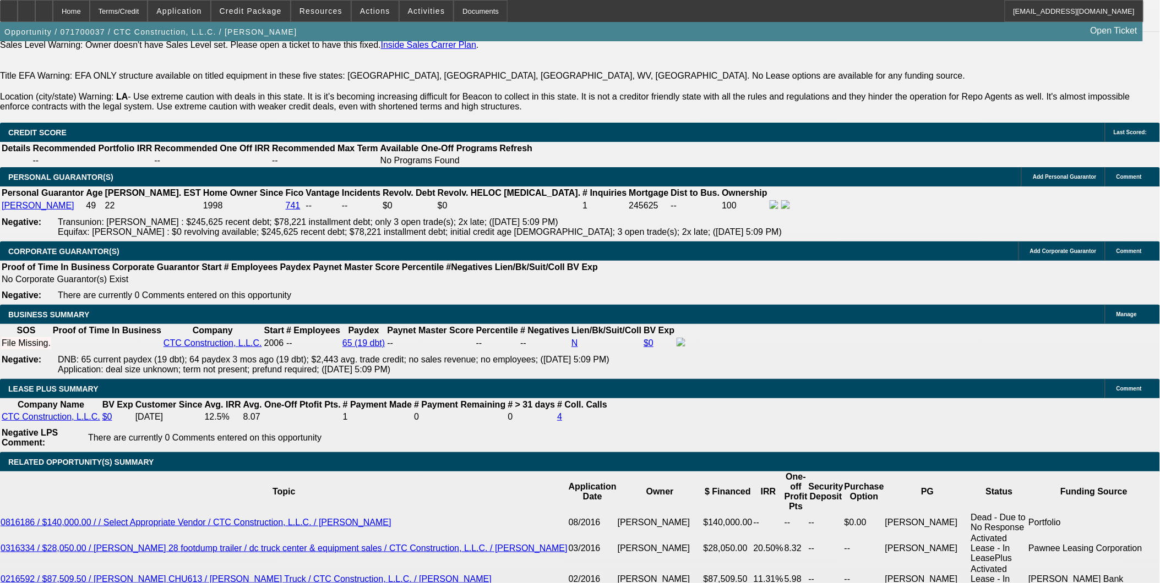
scroll to position [1773, 0]
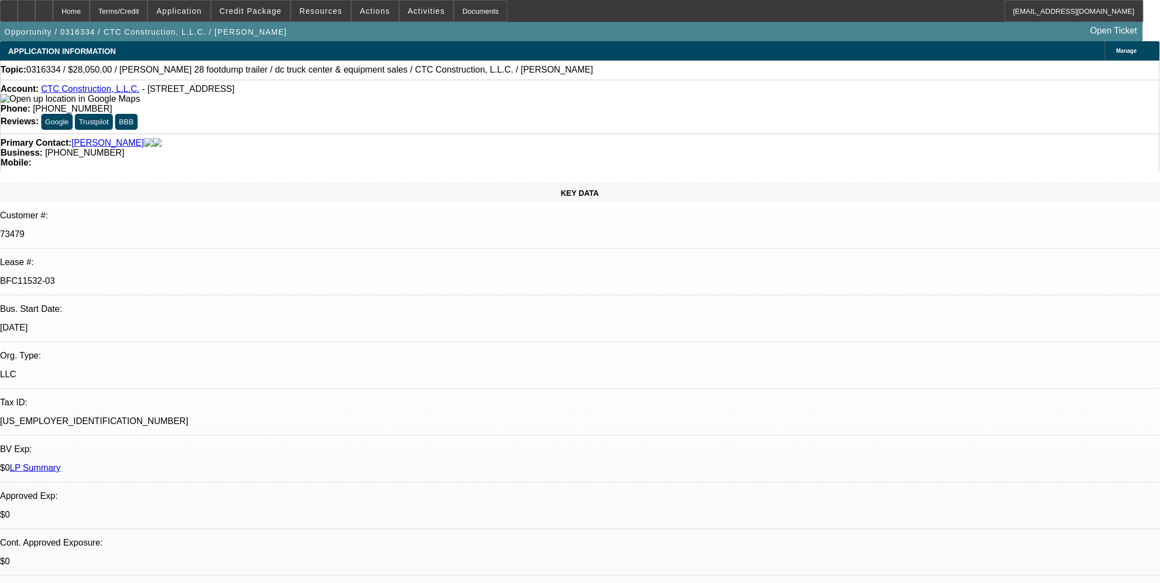
select select "0"
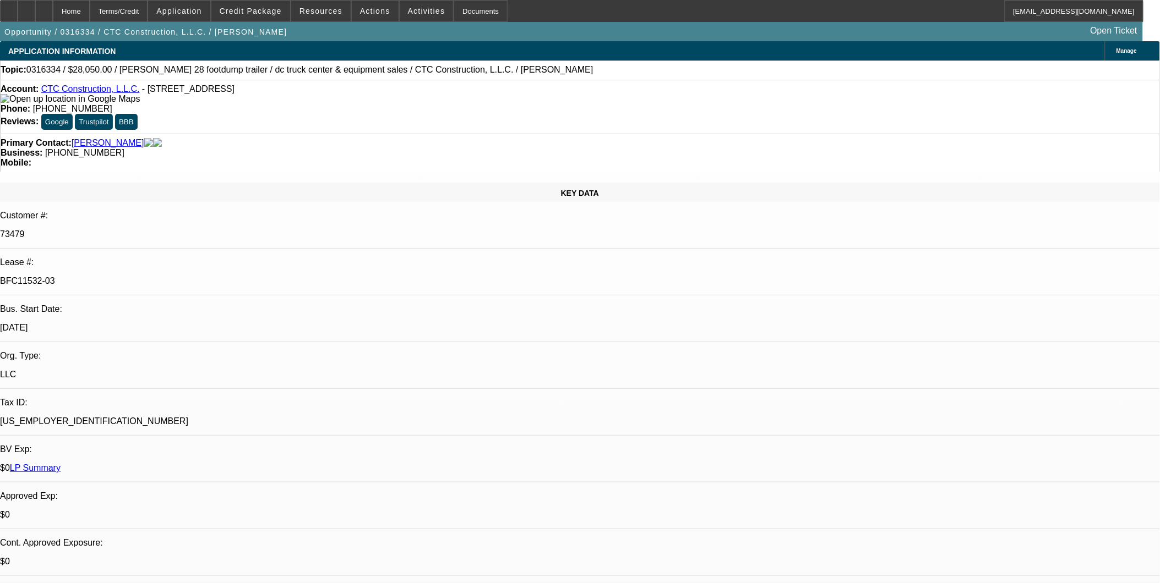
select select "0"
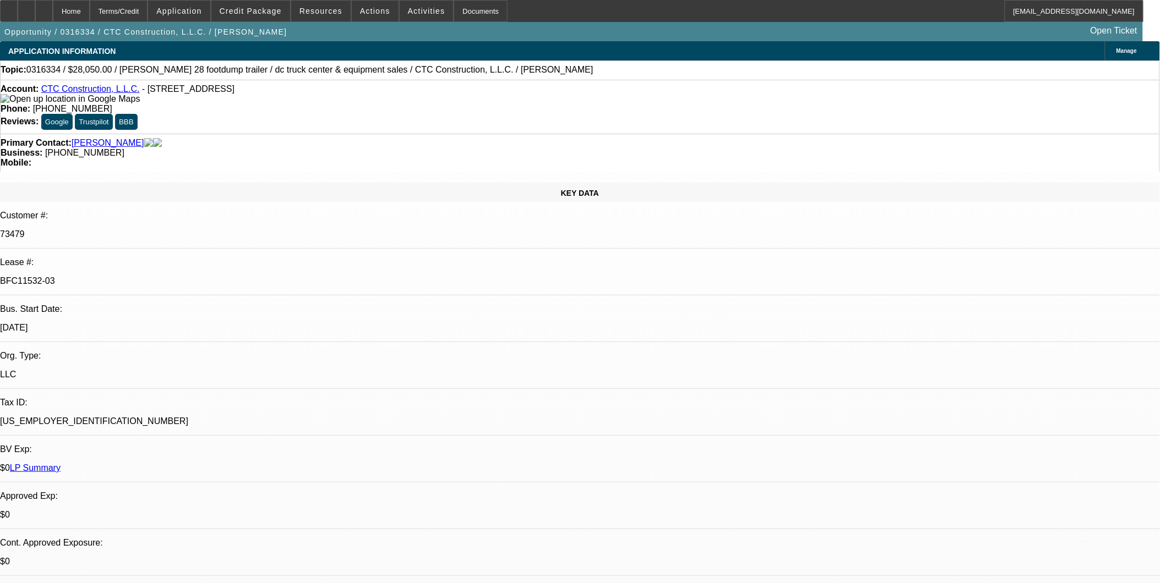
select select "0"
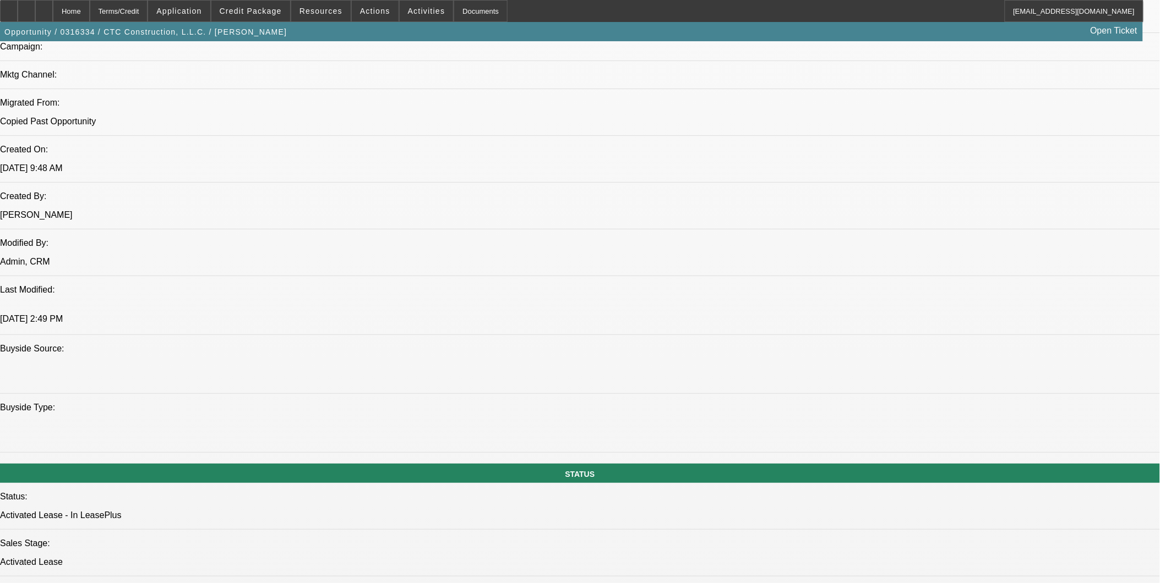
select select "1"
select select "2"
select select "6"
select select "1"
select select "2"
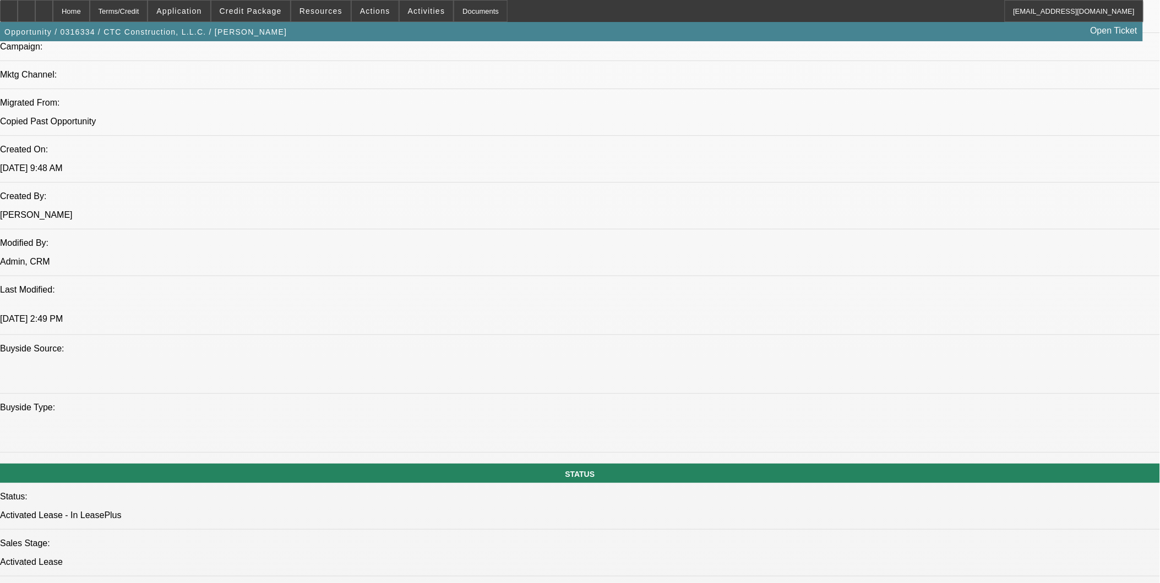
select select "6"
select select "1"
select select "2"
select select "6"
select select "1"
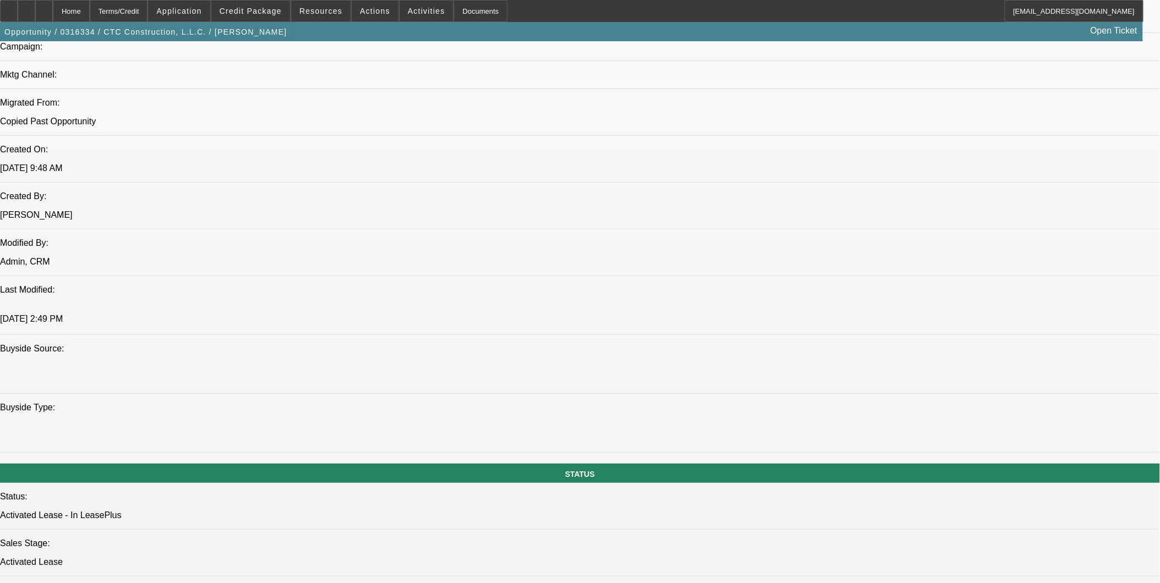
select select "2"
select select "6"
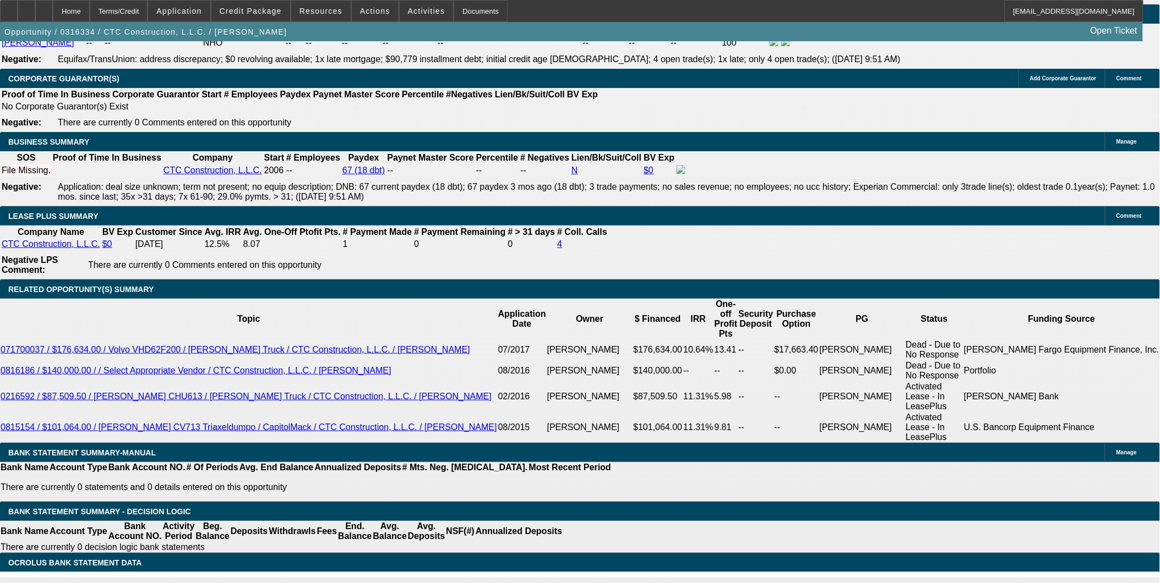
scroll to position [1834, 0]
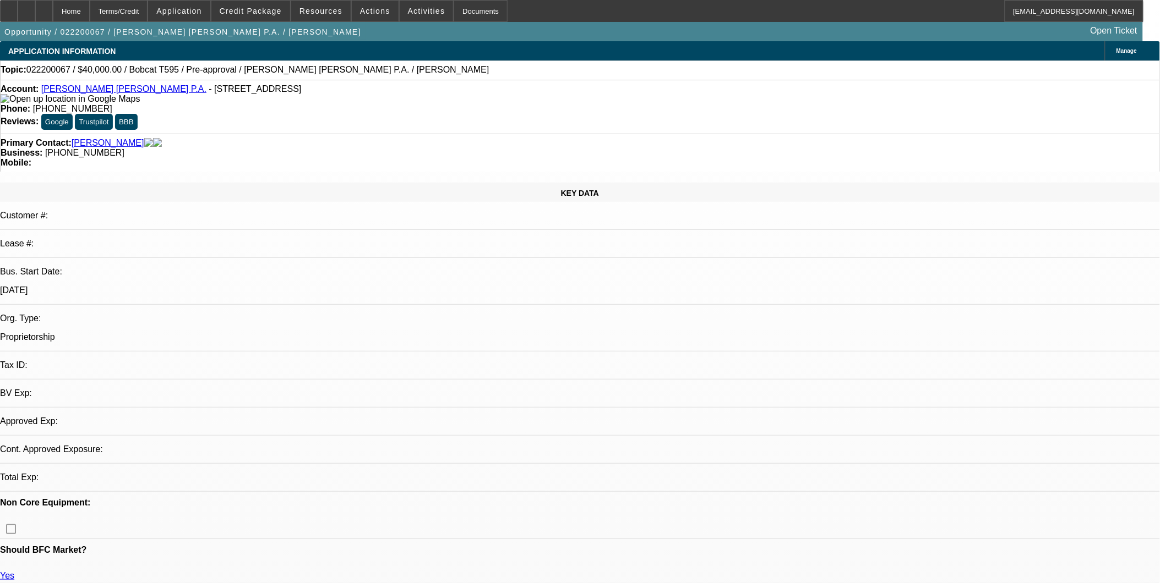
select select "0"
select select "2"
select select "0.1"
select select "1"
select select "2"
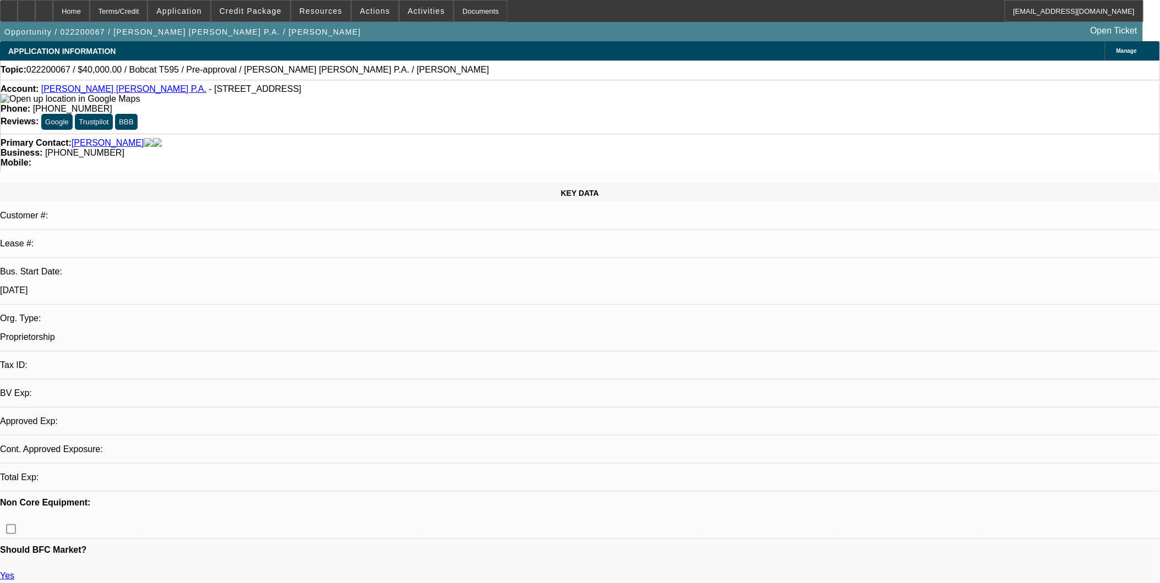
select select "4"
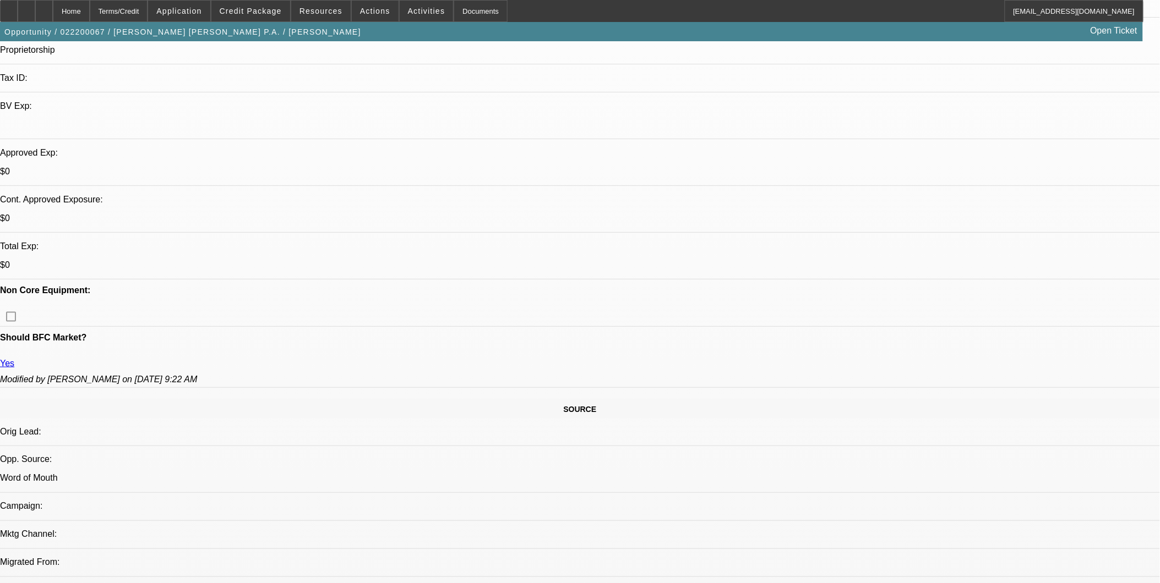
scroll to position [367, 0]
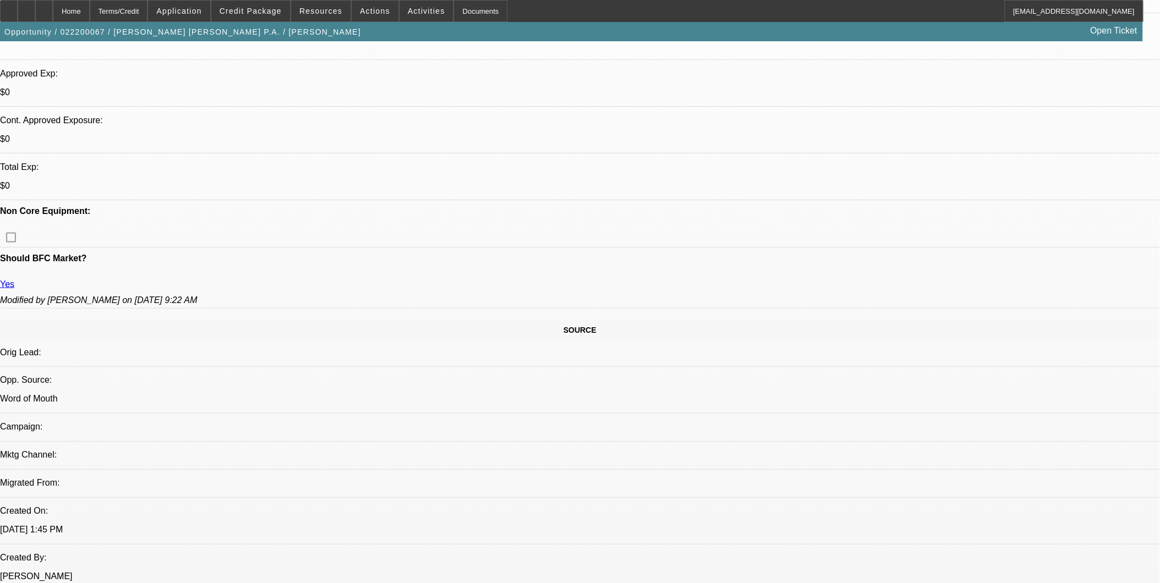
click at [254, 15] on span at bounding box center [250, 11] width 79 height 26
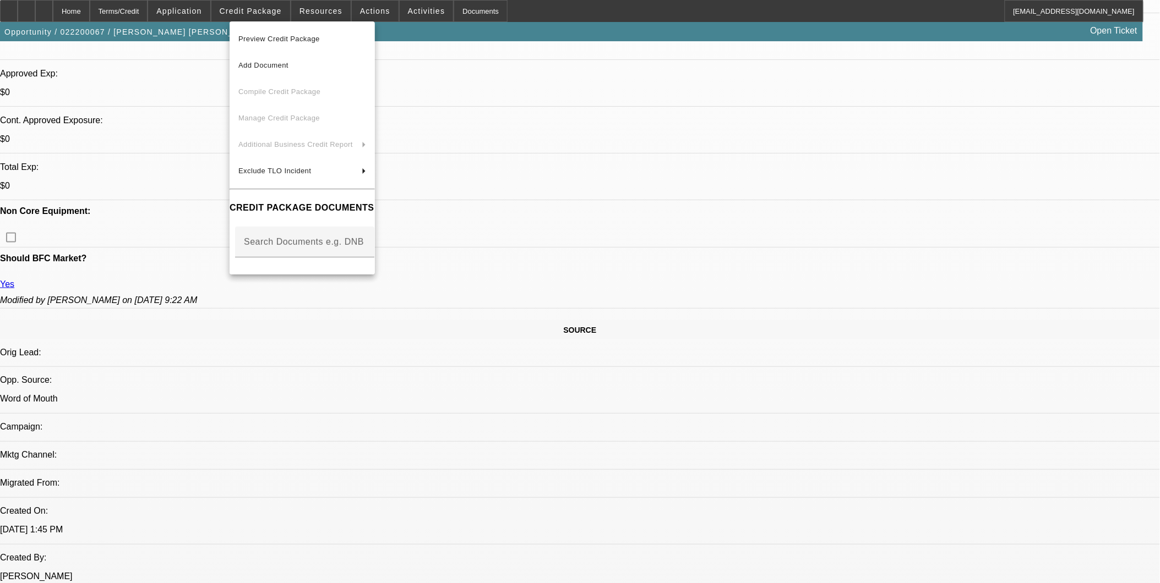
click at [261, 39] on span "Preview Credit Package" at bounding box center [278, 39] width 81 height 8
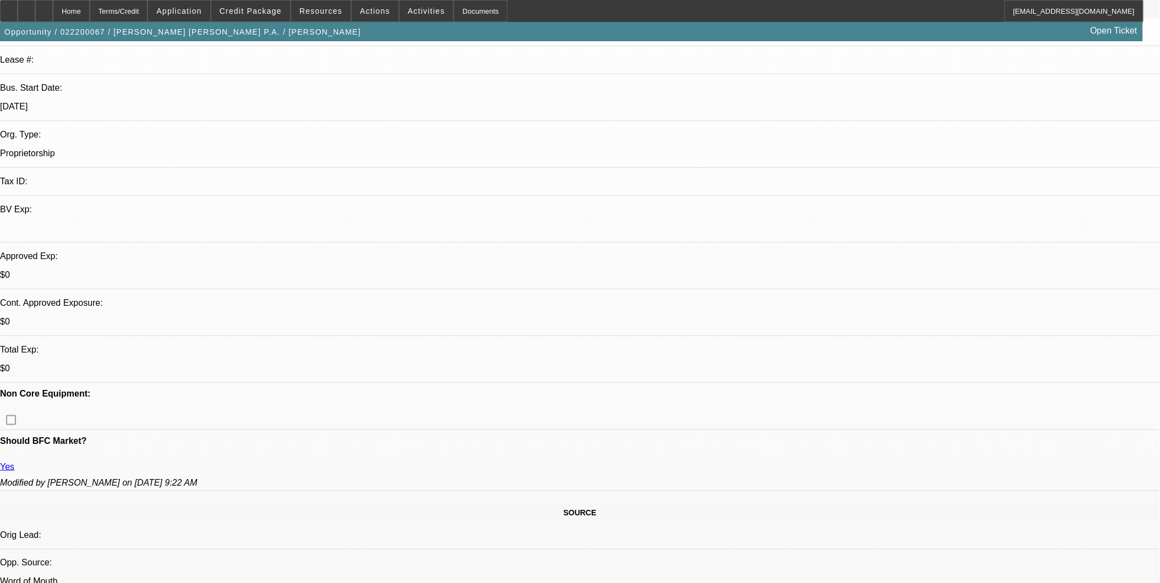
scroll to position [0, 0]
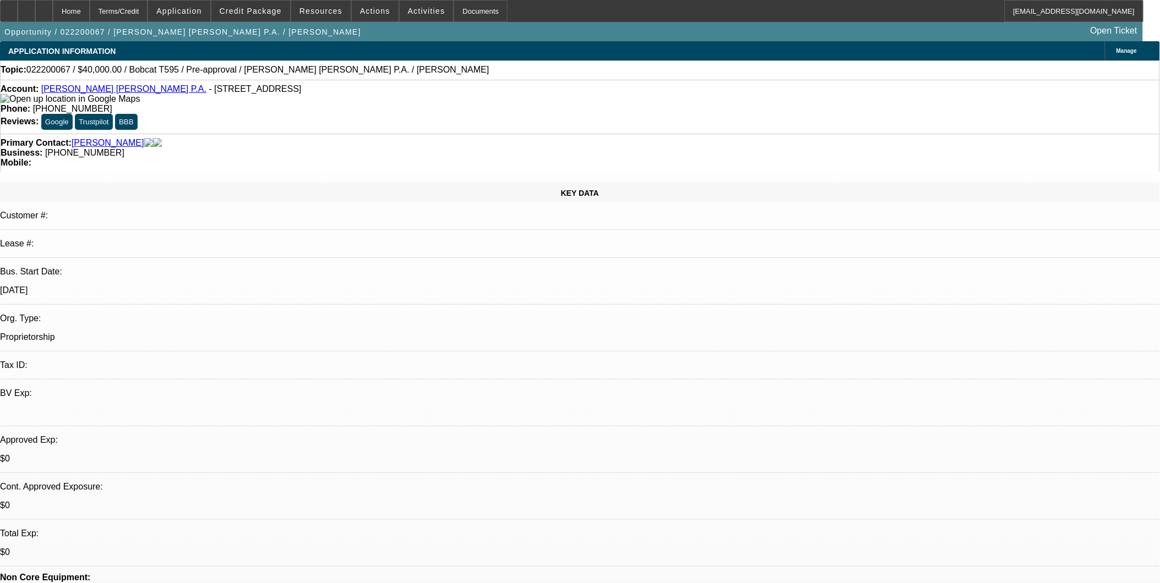
click at [269, 13] on span "Credit Package" at bounding box center [251, 11] width 62 height 9
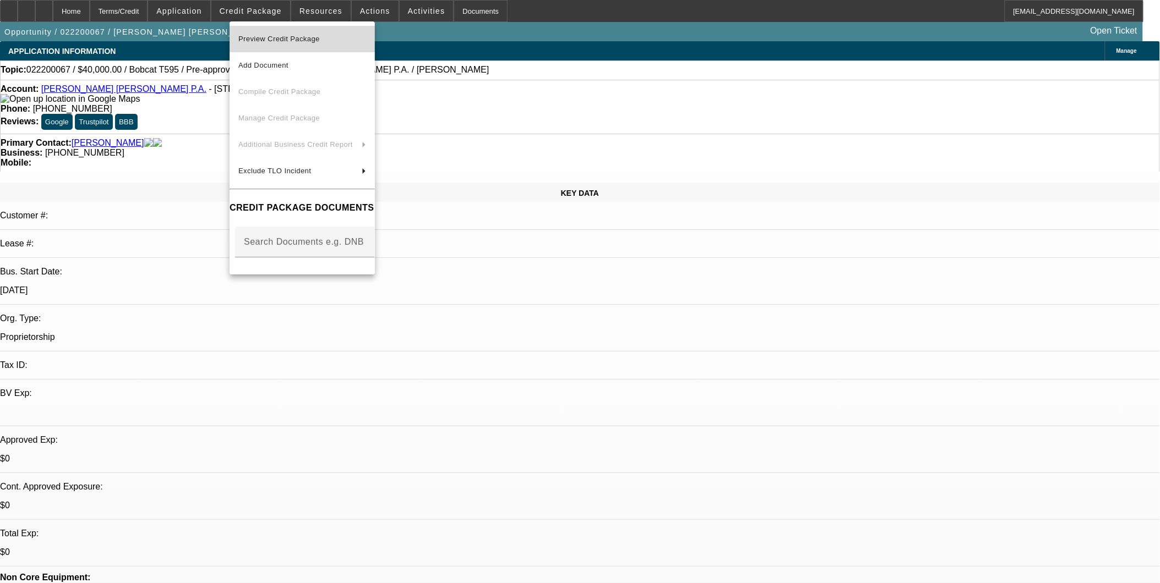
click at [326, 39] on span "Preview Credit Package" at bounding box center [302, 38] width 128 height 13
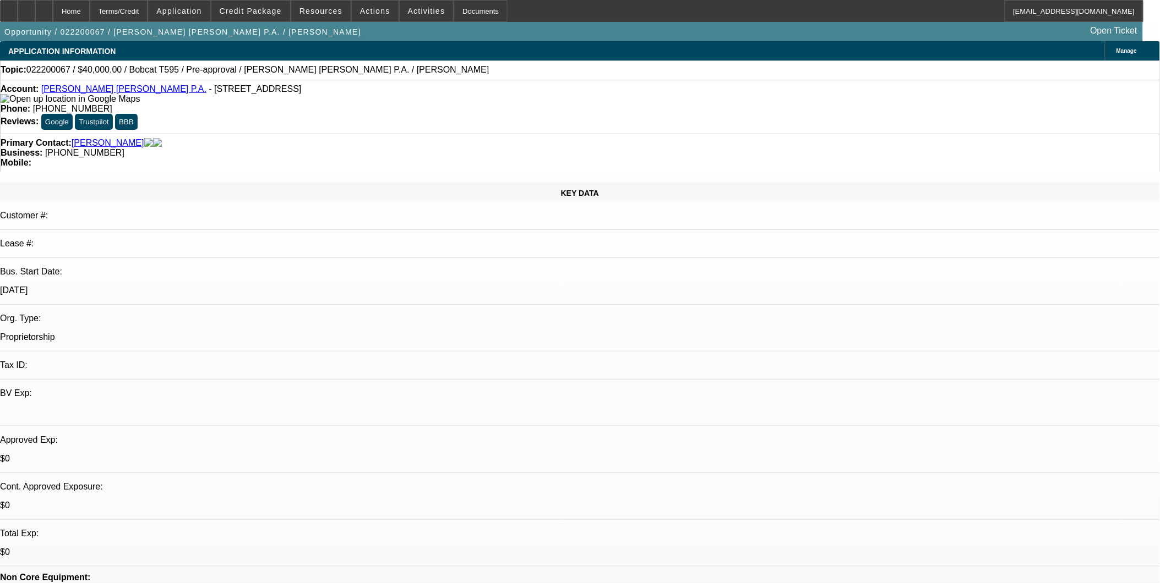
click at [252, 13] on span "Credit Package" at bounding box center [251, 11] width 62 height 9
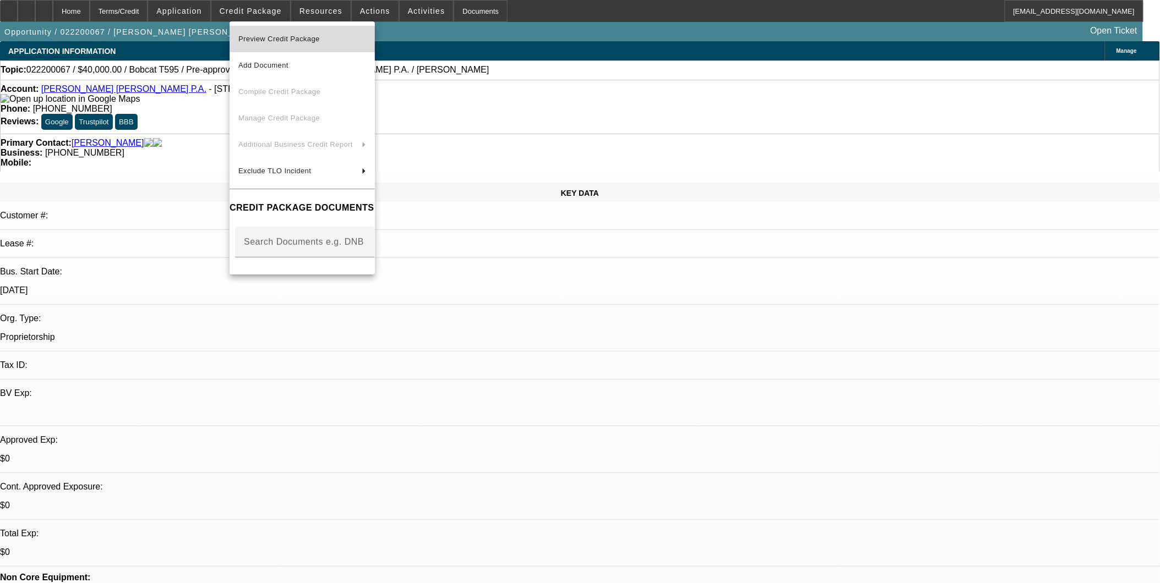
click at [277, 32] on span "Preview Credit Package" at bounding box center [302, 38] width 128 height 13
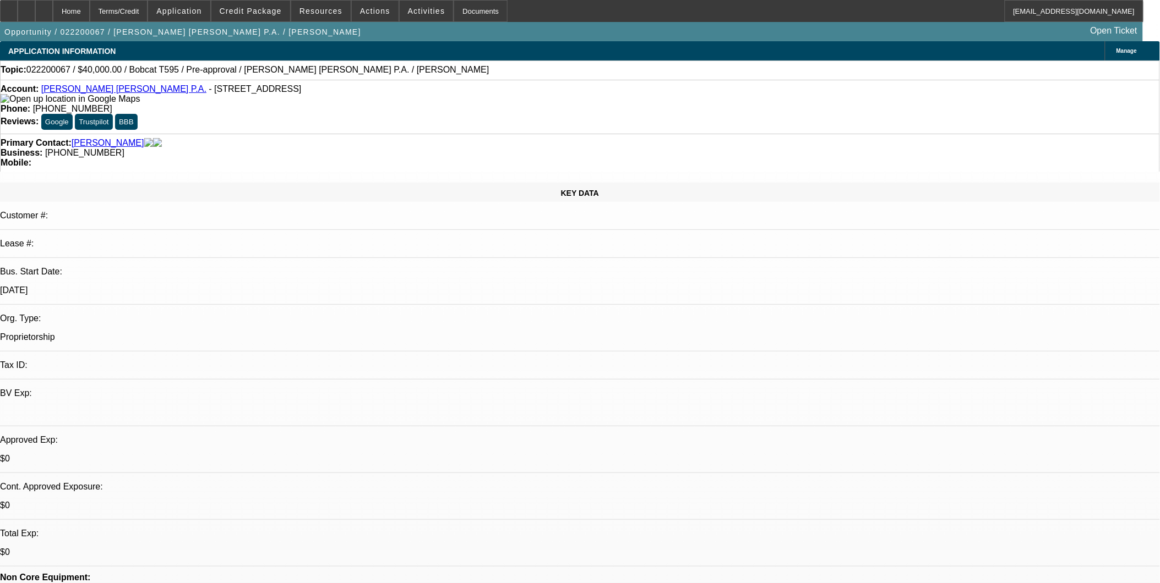
drag, startPoint x: 433, startPoint y: 322, endPoint x: 439, endPoint y: 322, distance: 6.1
click at [90, 92] on link "David Hunt Solomon P.A." at bounding box center [123, 88] width 165 height 9
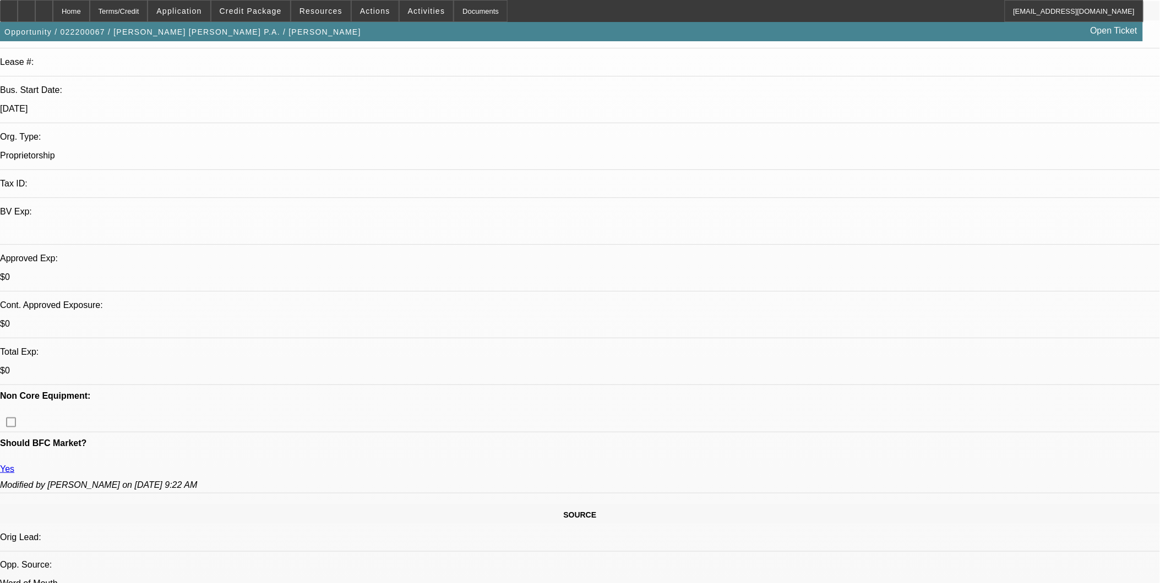
scroll to position [183, 0]
click at [271, 11] on span "Credit Package" at bounding box center [251, 11] width 62 height 9
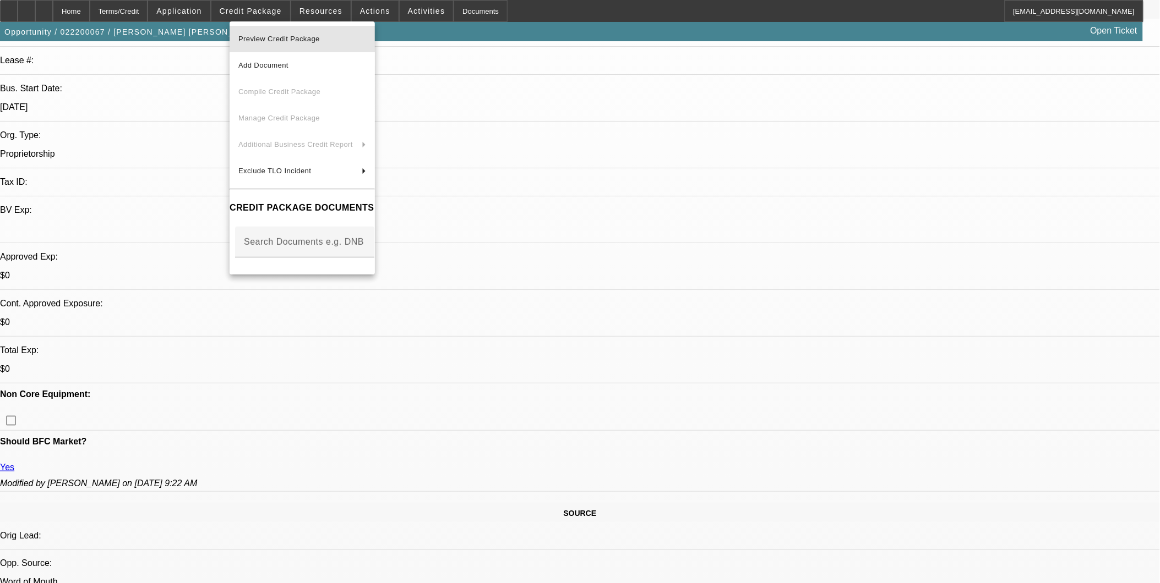
click at [272, 39] on span "Preview Credit Package" at bounding box center [278, 39] width 81 height 8
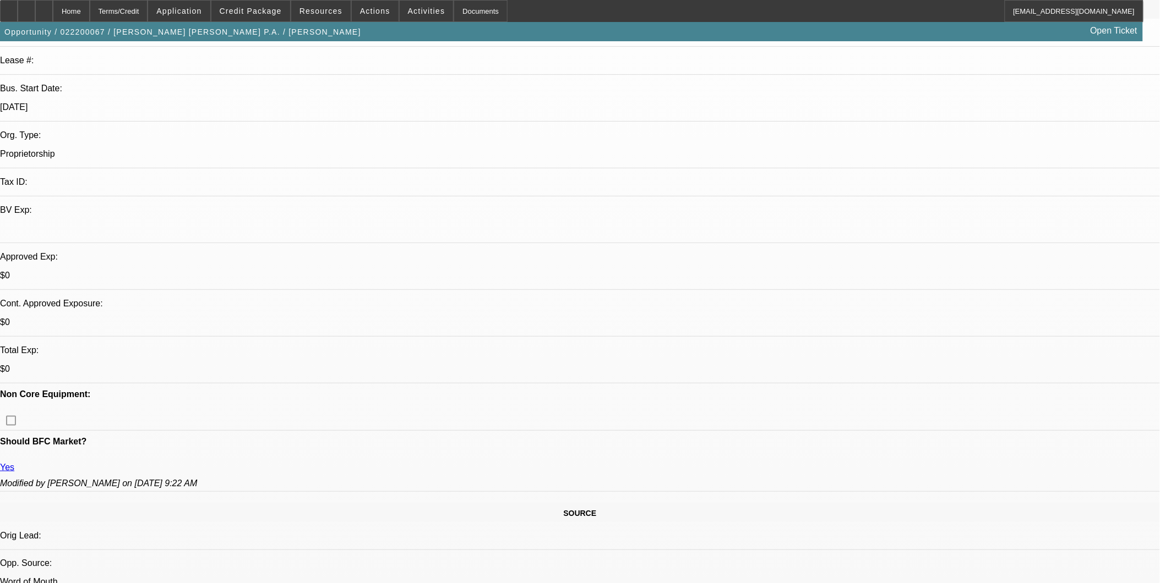
click at [267, 7] on span "Credit Package" at bounding box center [251, 11] width 62 height 9
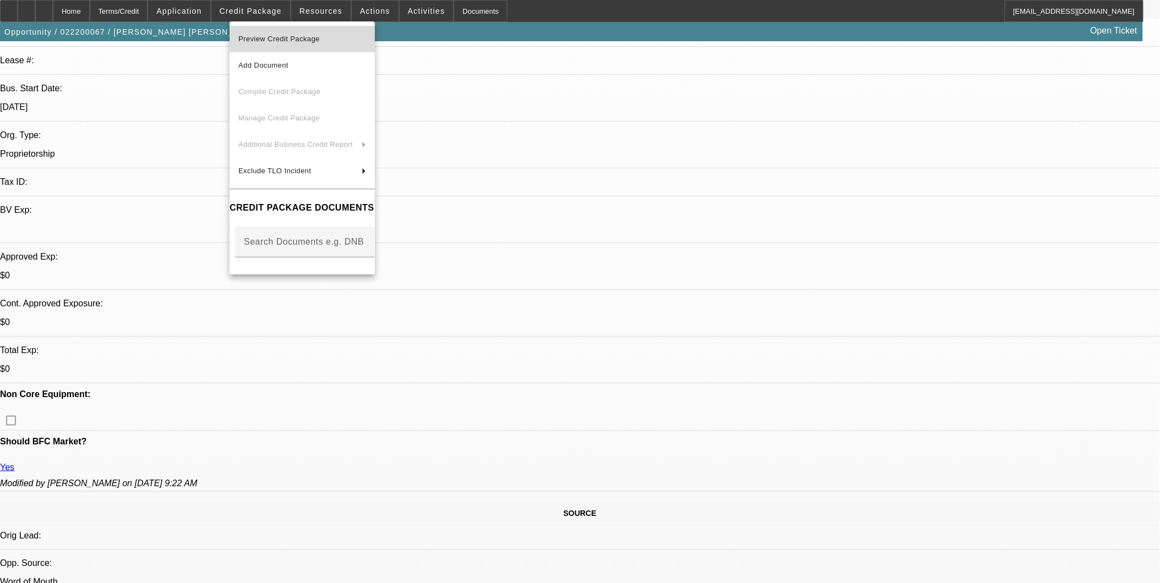
click at [274, 36] on span "Preview Credit Package" at bounding box center [278, 39] width 81 height 8
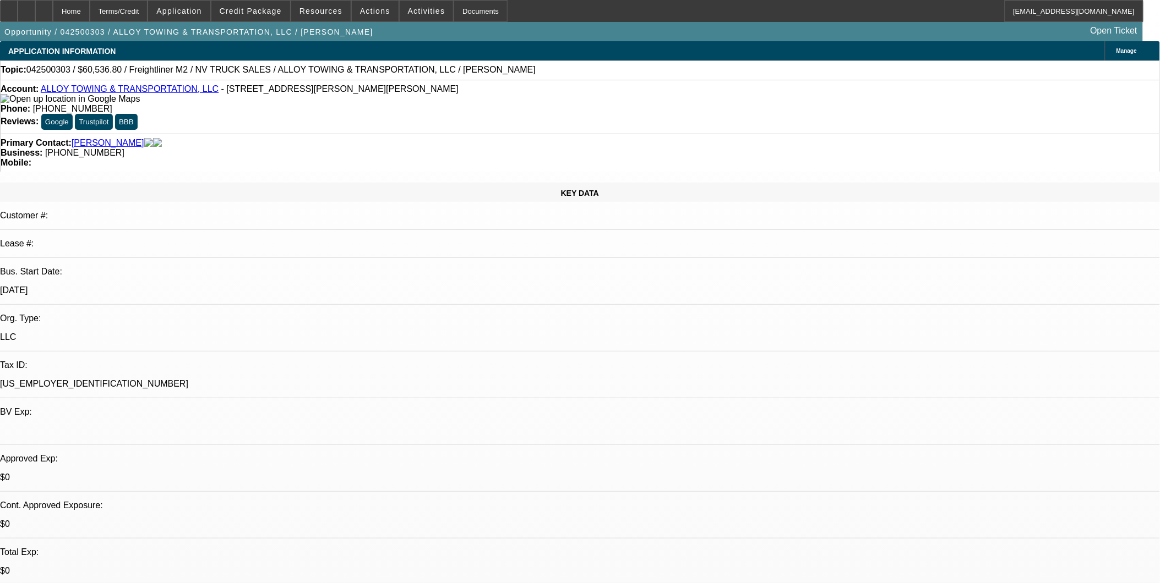
select select "0.2"
select select "2"
select select "0.1"
select select "0.2"
select select "2"
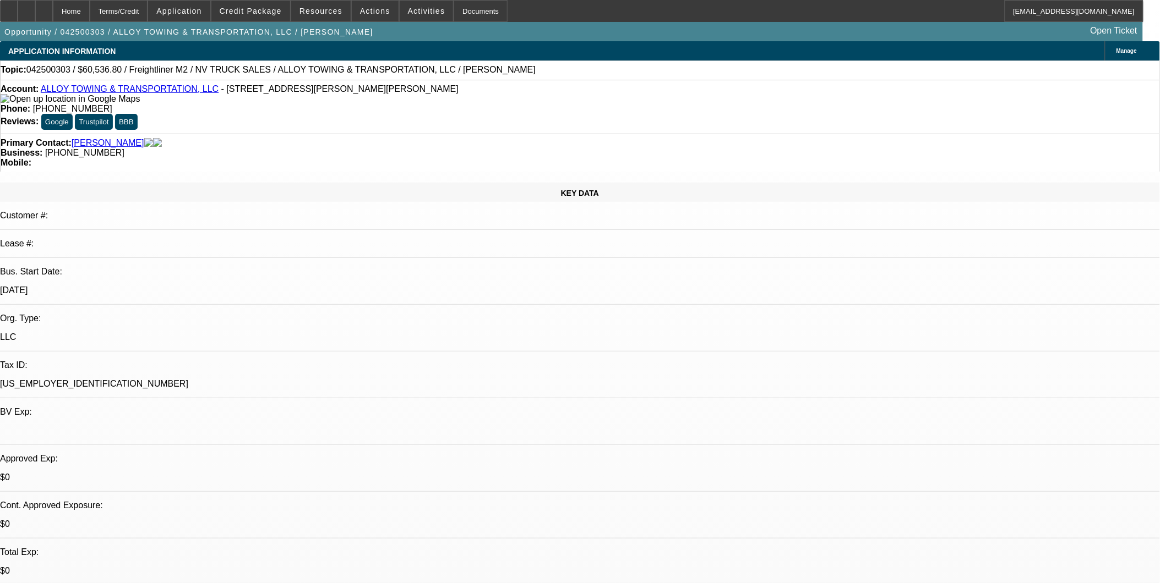
select select "0.1"
select select "0.2"
select select "2"
select select "0.1"
select select "1"
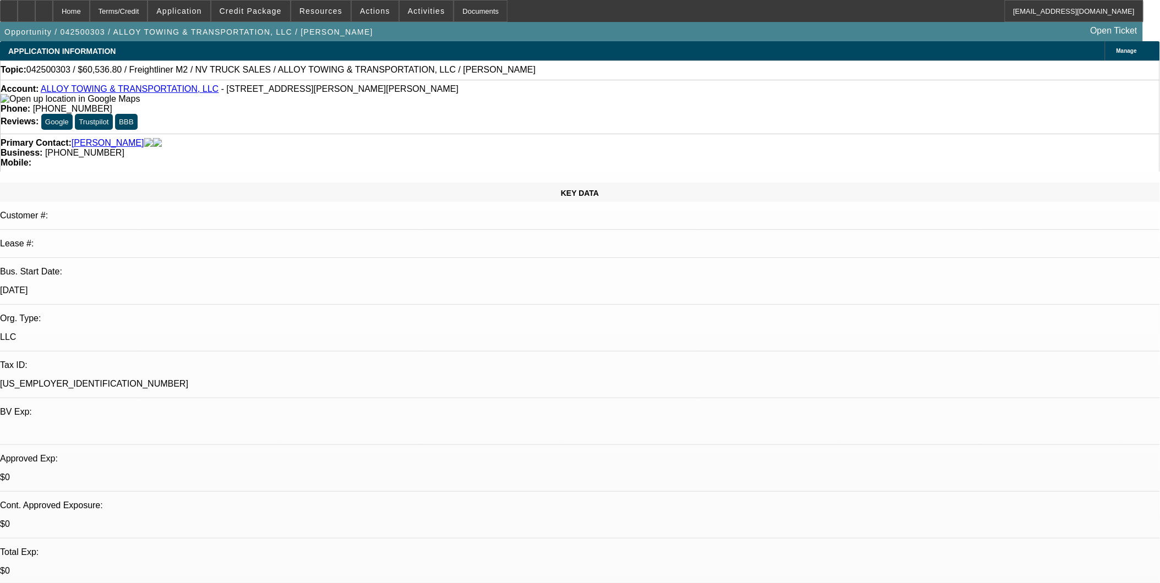
select select "2"
select select "4"
select select "1"
select select "2"
select select "4"
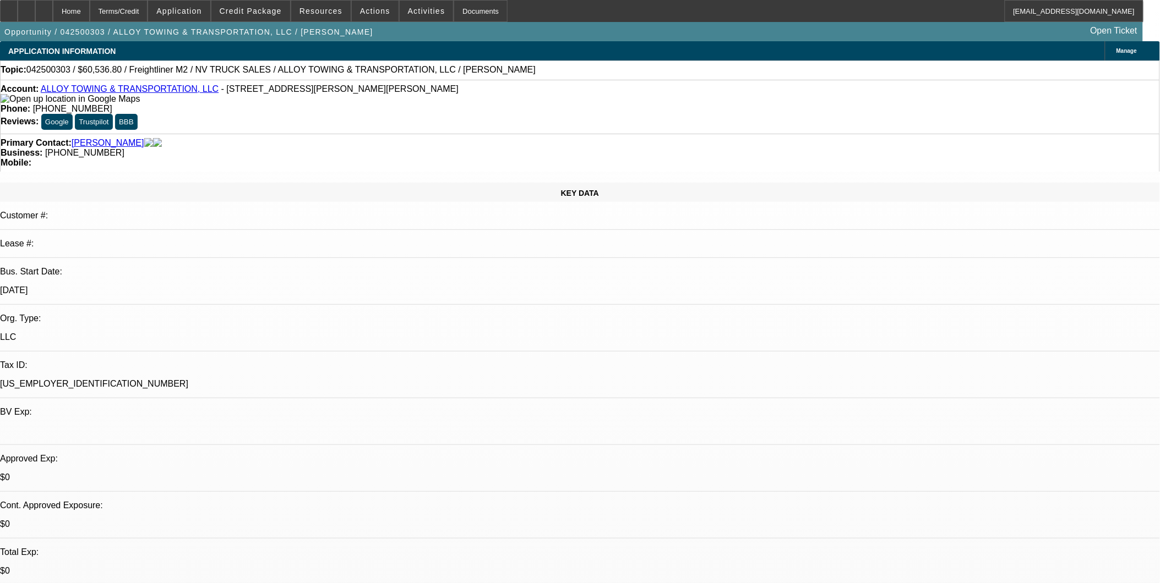
select select "1"
select select "2"
select select "4"
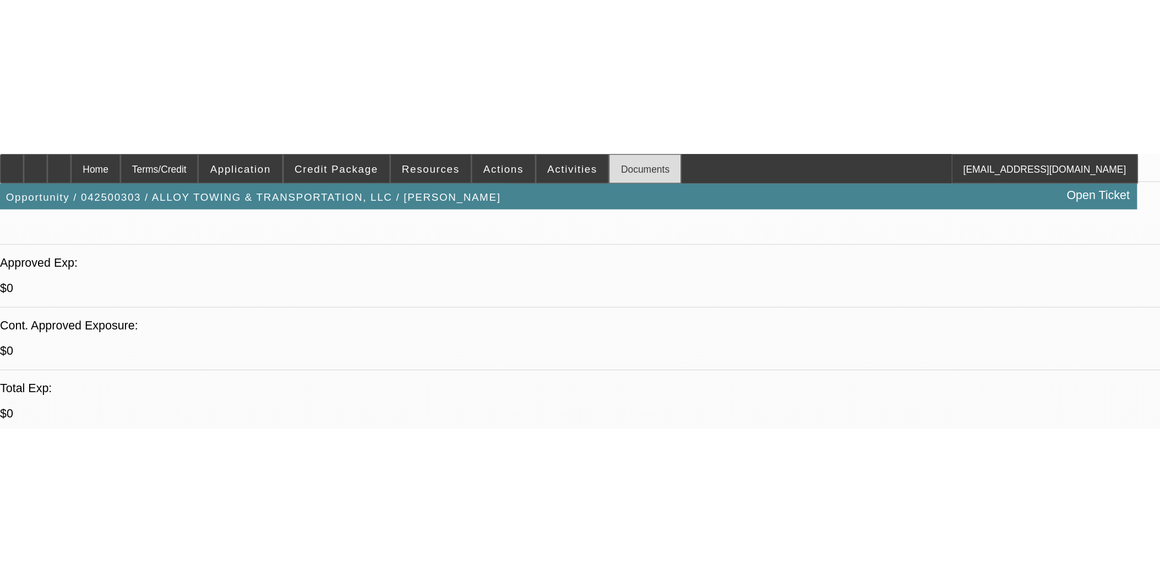
scroll to position [367, 0]
